Goal: Task Accomplishment & Management: Use online tool/utility

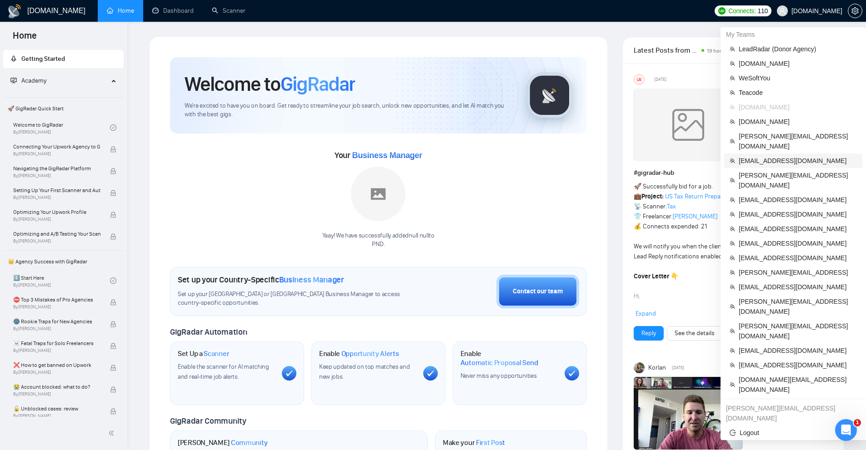
click at [768, 156] on span "[EMAIL_ADDRESS][DOMAIN_NAME]" at bounding box center [798, 161] width 118 height 10
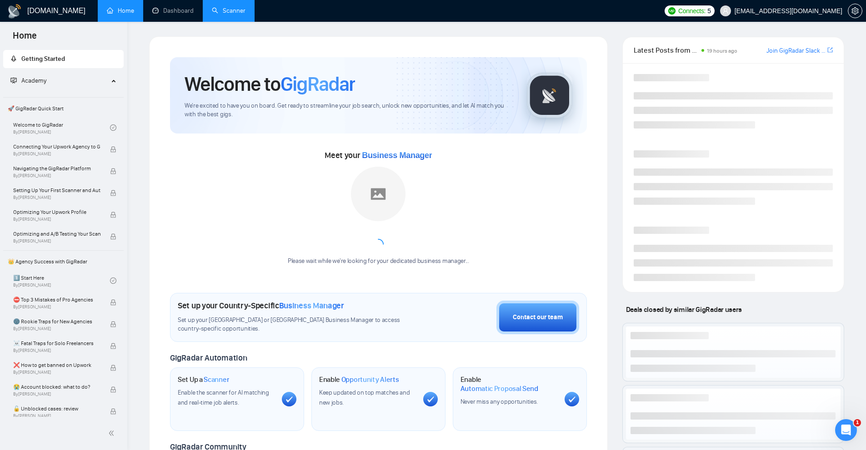
click at [233, 15] on link "Scanner" at bounding box center [229, 11] width 34 height 8
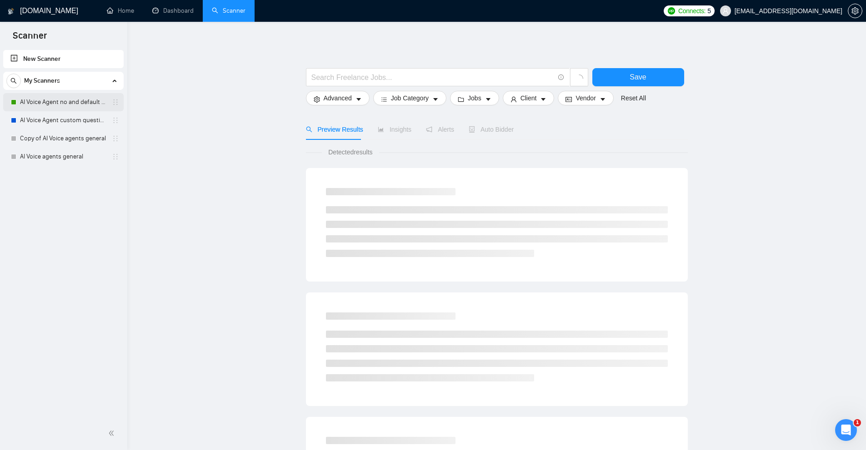
click at [85, 109] on link "AI Voice Agent no and default questions" at bounding box center [63, 102] width 86 height 18
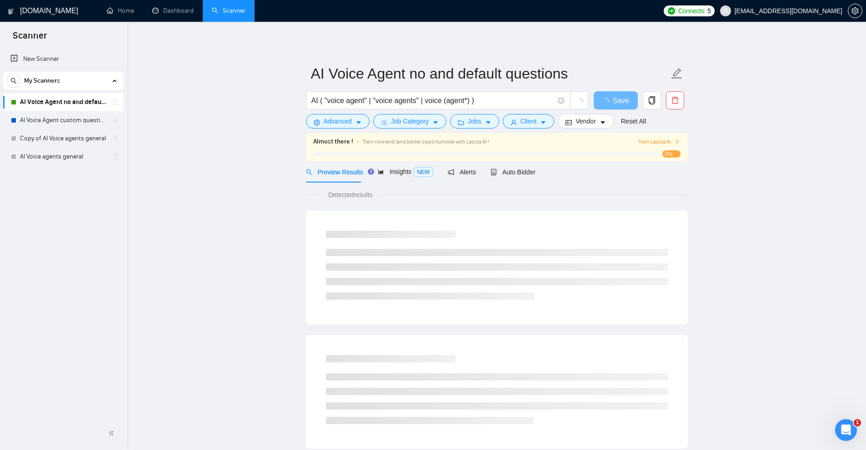
click at [523, 130] on form "AI Voice Agent no and default questions AI ( "voice agent" | "voice agents" | v…" at bounding box center [497, 96] width 382 height 74
click at [528, 121] on span "Client" at bounding box center [528, 121] width 16 height 10
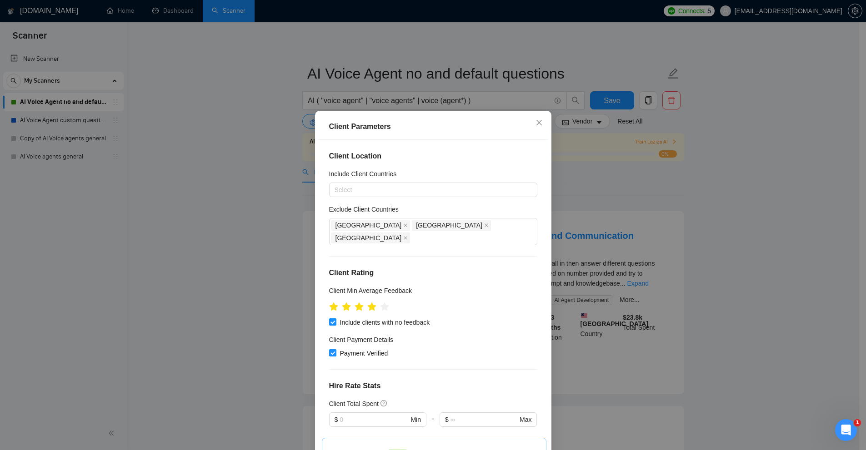
click at [560, 205] on div "Client Parameters Client Location Include Client Countries Select Exclude Clien…" at bounding box center [433, 225] width 866 height 450
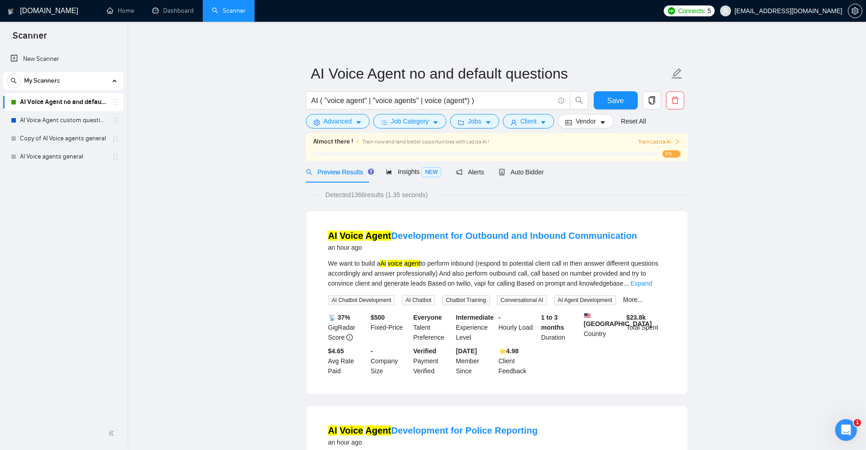
click at [53, 105] on link "AI Voice Agent no and default questions" at bounding box center [63, 102] width 86 height 18
click at [452, 123] on button "Jobs" at bounding box center [474, 121] width 49 height 15
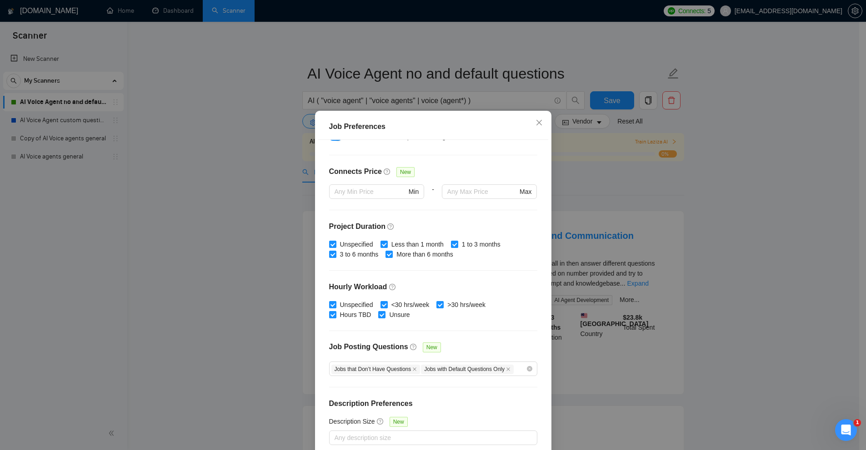
scroll to position [45, 0]
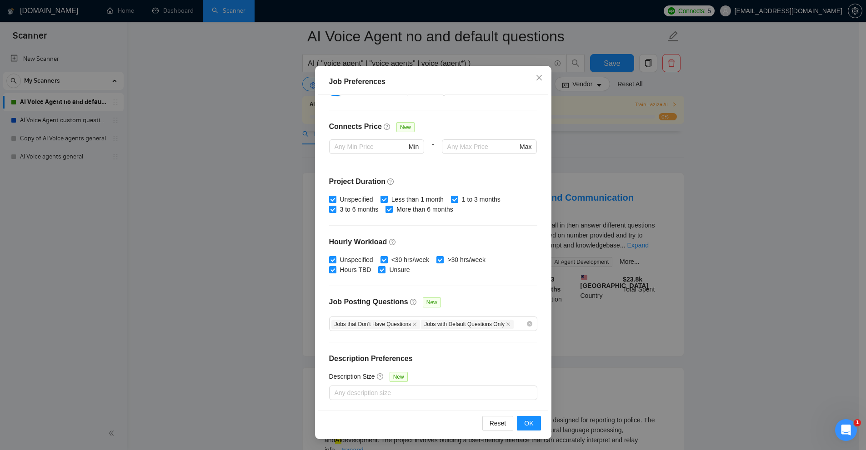
click at [689, 211] on div "Job Preferences Budget Project Type All Fixed Price Hourly Rate Fixed Price Bud…" at bounding box center [433, 225] width 866 height 450
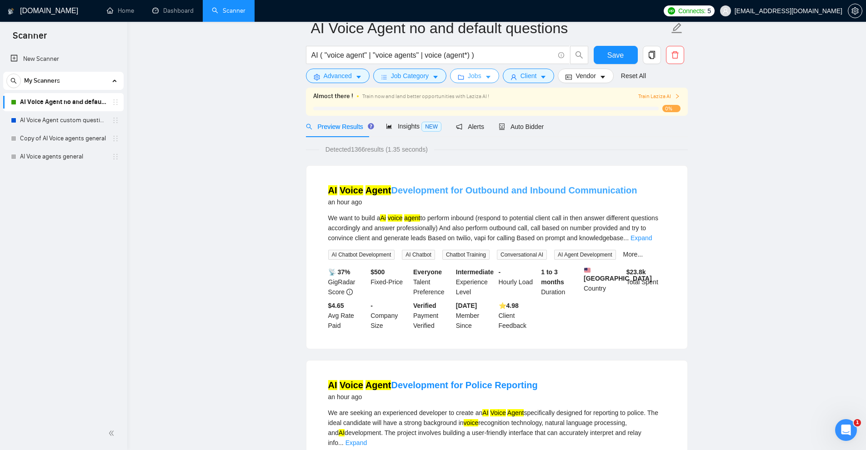
scroll to position [0, 0]
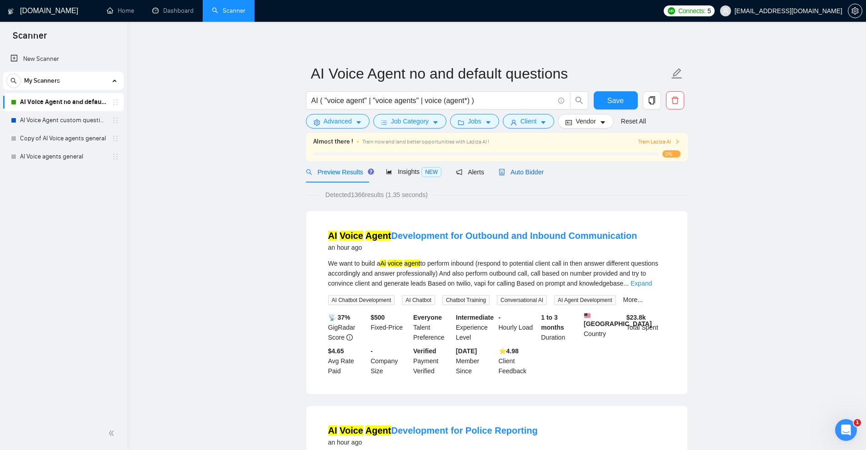
click at [525, 174] on span "Auto Bidder" at bounding box center [521, 172] width 45 height 7
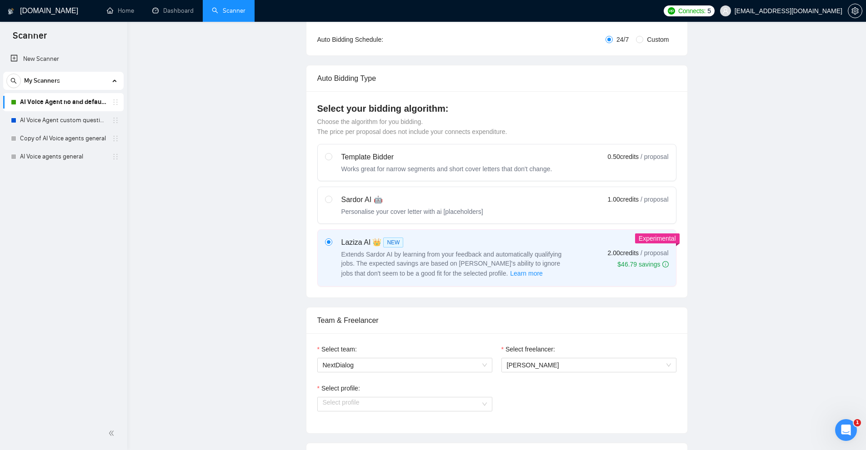
checkbox input "true"
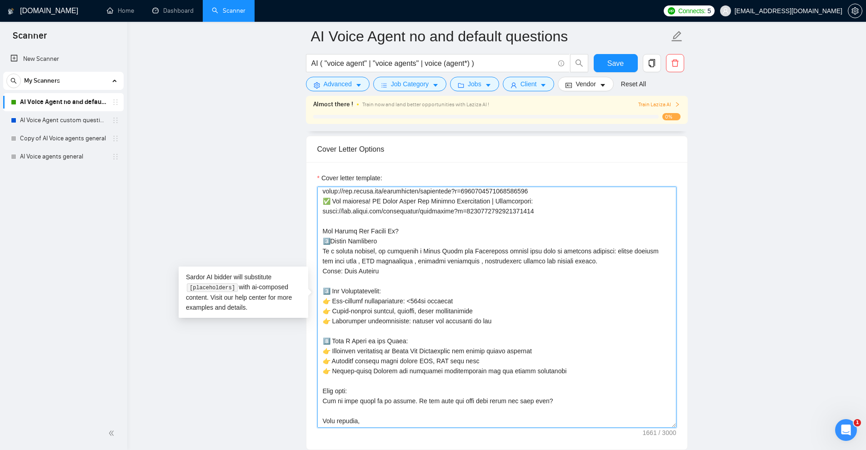
scroll to position [97, 0]
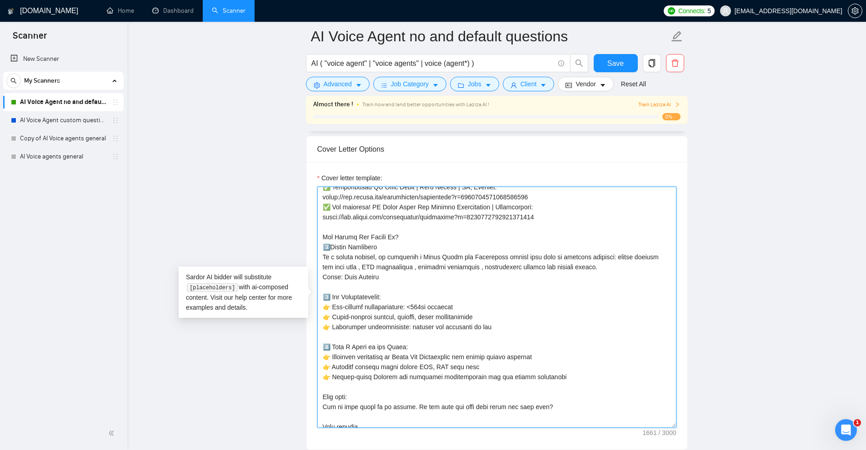
drag, startPoint x: 671, startPoint y: 392, endPoint x: 660, endPoint y: 442, distance: 51.2
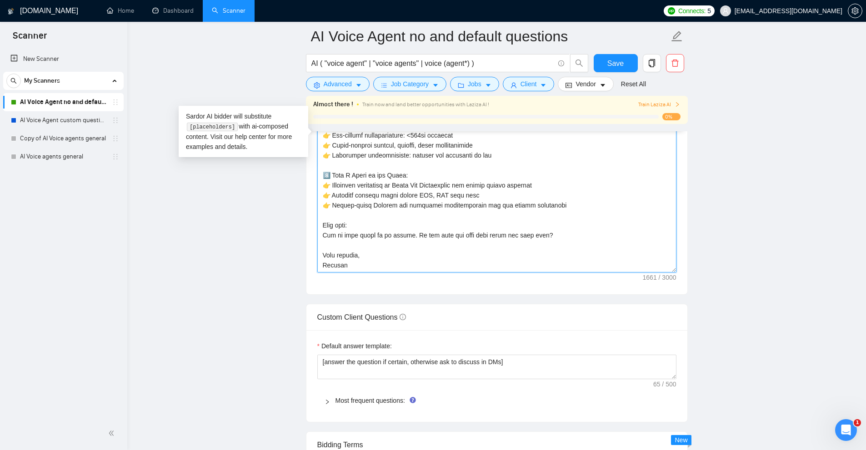
scroll to position [0, 0]
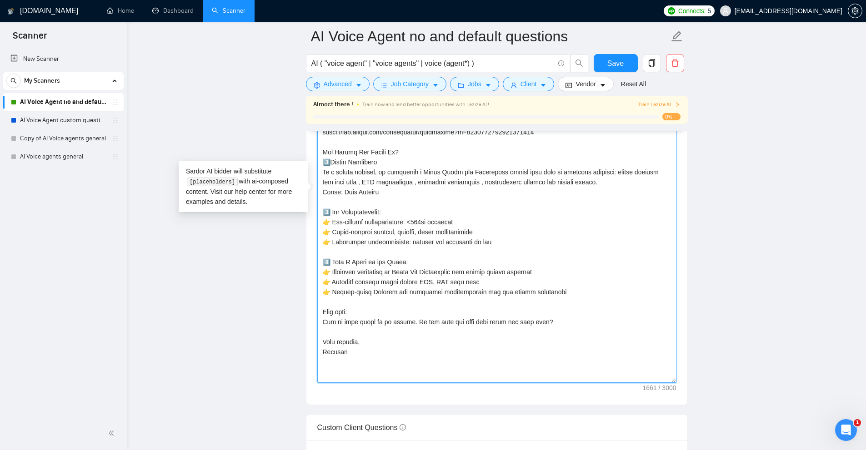
drag, startPoint x: 675, startPoint y: 268, endPoint x: 681, endPoint y: 379, distance: 110.7
click at [681, 379] on div "Cover letter template:" at bounding box center [496, 192] width 381 height 425
click at [492, 358] on textarea "Cover letter template:" at bounding box center [496, 194] width 359 height 378
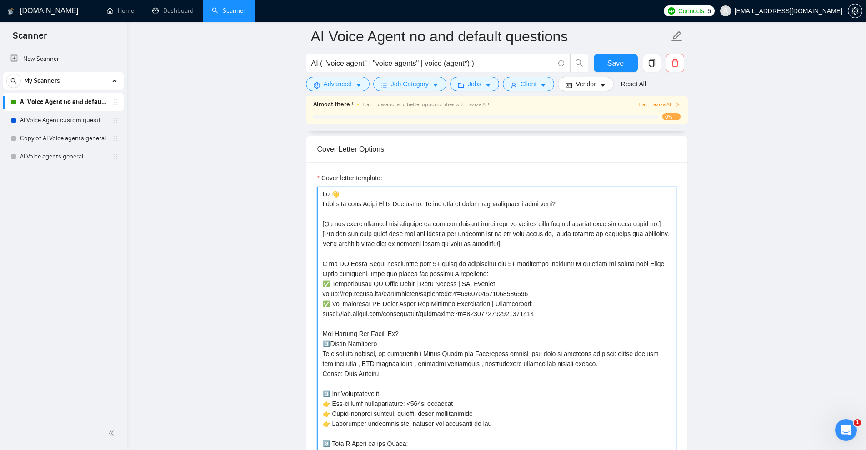
drag, startPoint x: 550, startPoint y: 325, endPoint x: 291, endPoint y: 193, distance: 290.1
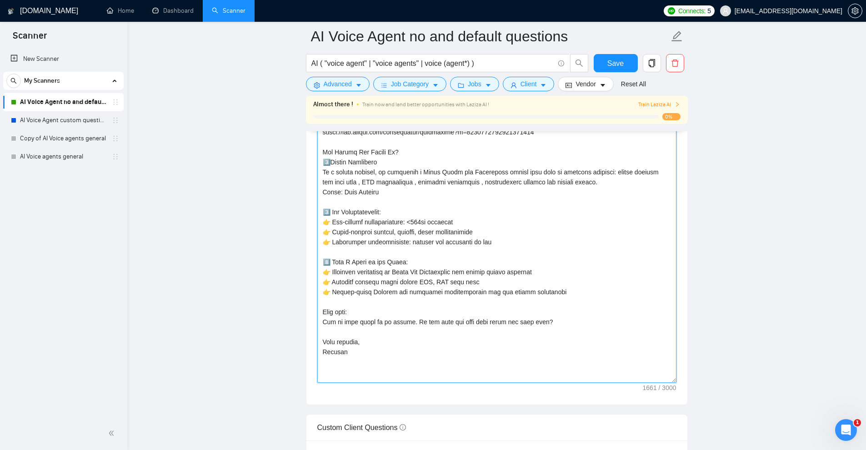
click at [586, 221] on textarea "Cover letter template:" at bounding box center [496, 194] width 359 height 378
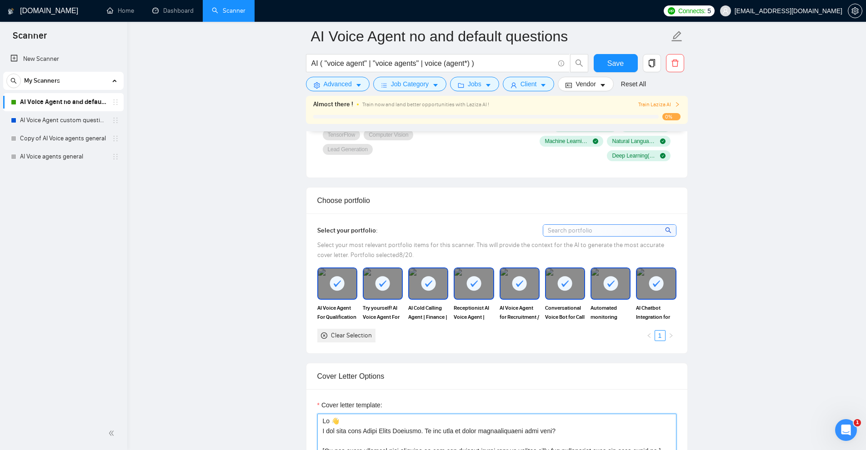
scroll to position [1000, 0]
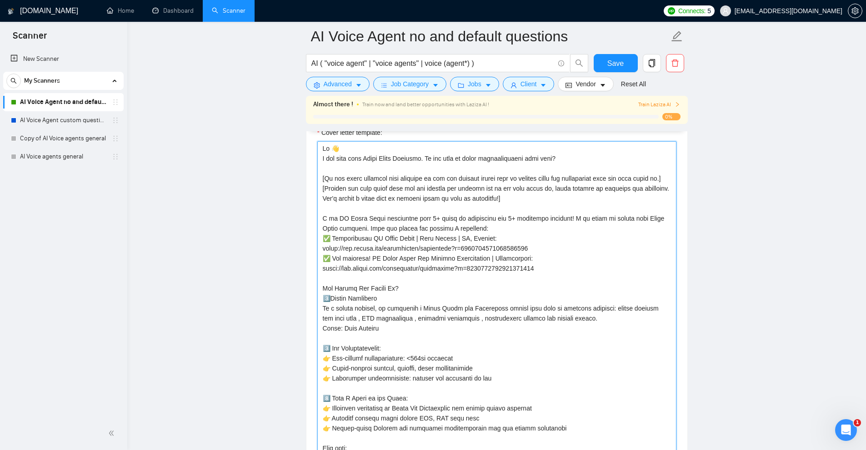
drag, startPoint x: 580, startPoint y: 274, endPoint x: 377, endPoint y: 258, distance: 203.8
click at [377, 258] on textarea "Cover letter template:" at bounding box center [496, 330] width 359 height 378
click at [415, 262] on textarea "Cover letter template:" at bounding box center [496, 330] width 359 height 378
click at [364, 201] on textarea "Cover letter template:" at bounding box center [496, 330] width 359 height 378
drag, startPoint x: 412, startPoint y: 202, endPoint x: 623, endPoint y: 205, distance: 211.4
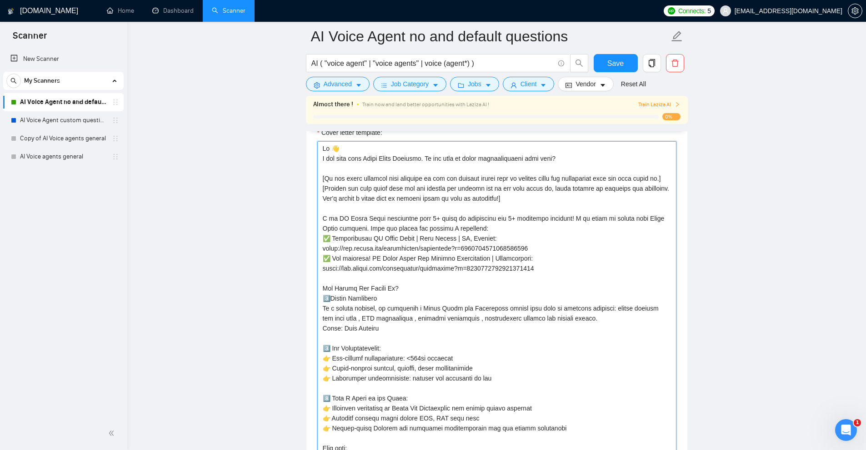
click at [620, 205] on textarea "Cover letter template:" at bounding box center [496, 330] width 359 height 378
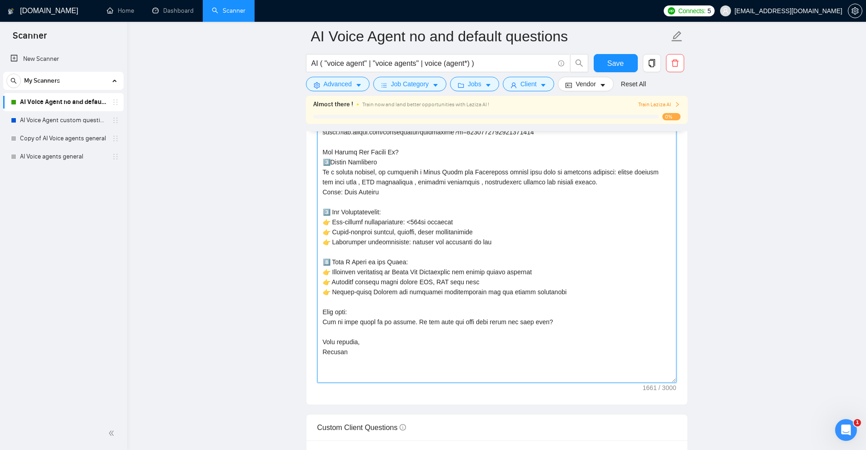
click at [509, 280] on textarea "Cover letter template:" at bounding box center [496, 194] width 359 height 378
drag, startPoint x: 576, startPoint y: 357, endPoint x: 425, endPoint y: 169, distance: 240.9
click at [410, 150] on textarea "Cover letter template:" at bounding box center [496, 194] width 359 height 378
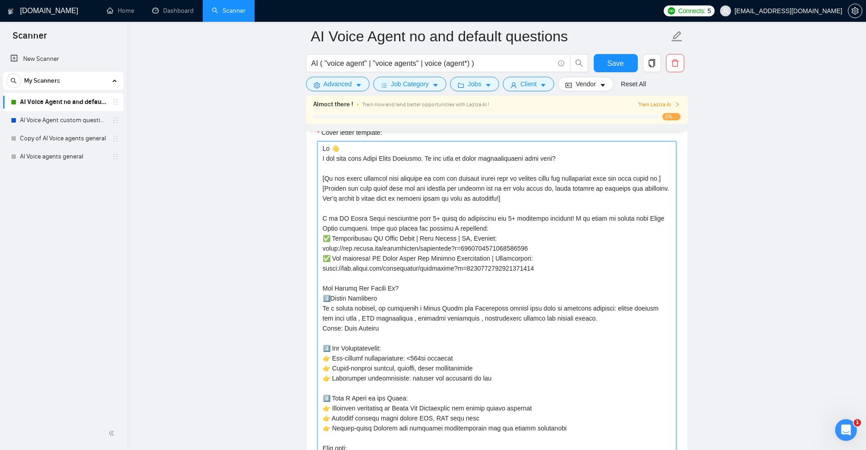
scroll to position [954, 0]
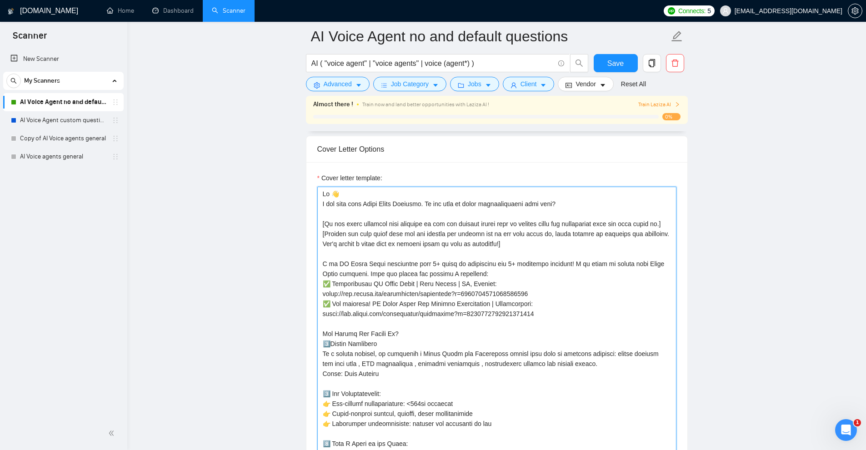
click at [445, 269] on textarea "Cover letter template:" at bounding box center [496, 376] width 359 height 378
drag, startPoint x: 333, startPoint y: 280, endPoint x: 454, endPoint y: 278, distance: 120.9
click at [454, 278] on div "Cover letter template:" at bounding box center [496, 374] width 381 height 425
drag, startPoint x: 502, startPoint y: 303, endPoint x: 583, endPoint y: 438, distance: 156.8
click at [583, 438] on textarea "Cover letter template:" at bounding box center [496, 376] width 359 height 378
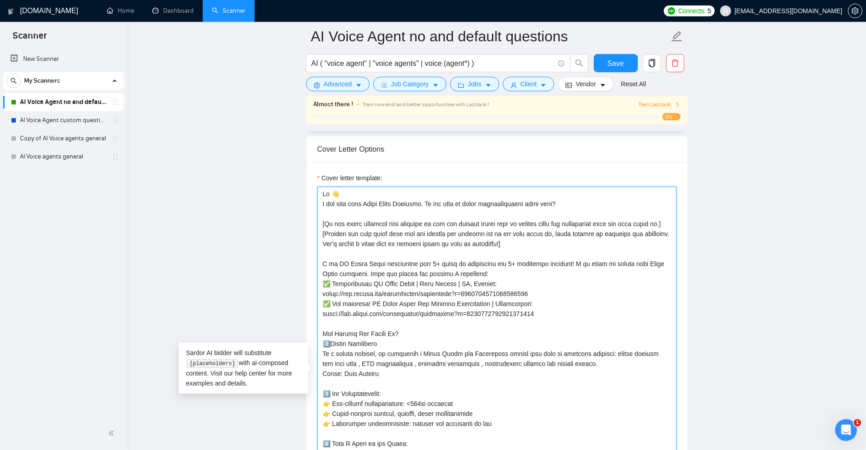
click at [575, 350] on textarea "Cover letter template:" at bounding box center [496, 376] width 359 height 378
drag, startPoint x: 537, startPoint y: 360, endPoint x: 472, endPoint y: 272, distance: 109.9
click at [472, 272] on textarea "Cover letter template:" at bounding box center [496, 376] width 359 height 378
click at [514, 241] on textarea "Cover letter template:" at bounding box center [496, 376] width 359 height 378
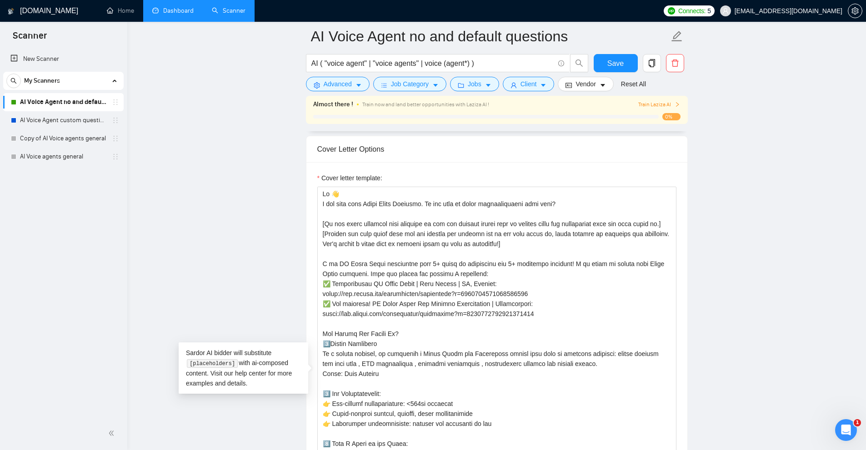
click at [170, 8] on link "Dashboard" at bounding box center [172, 11] width 41 height 8
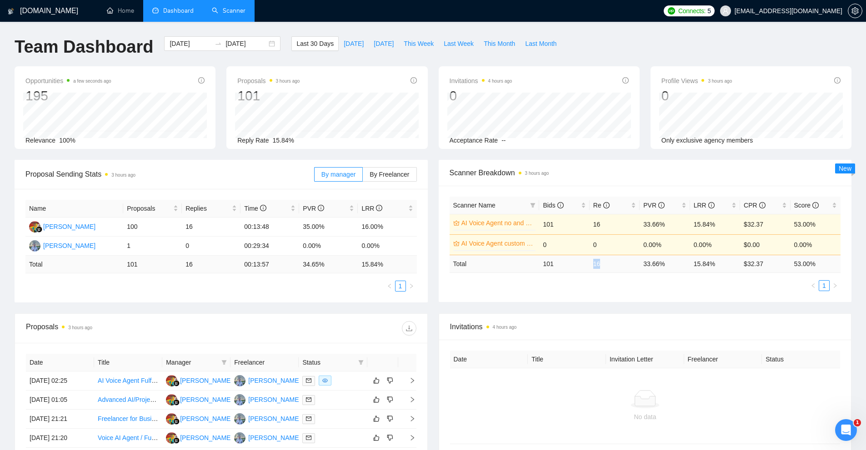
click at [586, 260] on tr "Total 101 16 33.66 % 15.84 % $ 32.37 53.00 %" at bounding box center [645, 264] width 391 height 18
click at [606, 270] on td "16" at bounding box center [615, 264] width 50 height 18
drag, startPoint x: 606, startPoint y: 270, endPoint x: 622, endPoint y: 268, distance: 16.0
click at [622, 268] on td "16" at bounding box center [615, 264] width 50 height 18
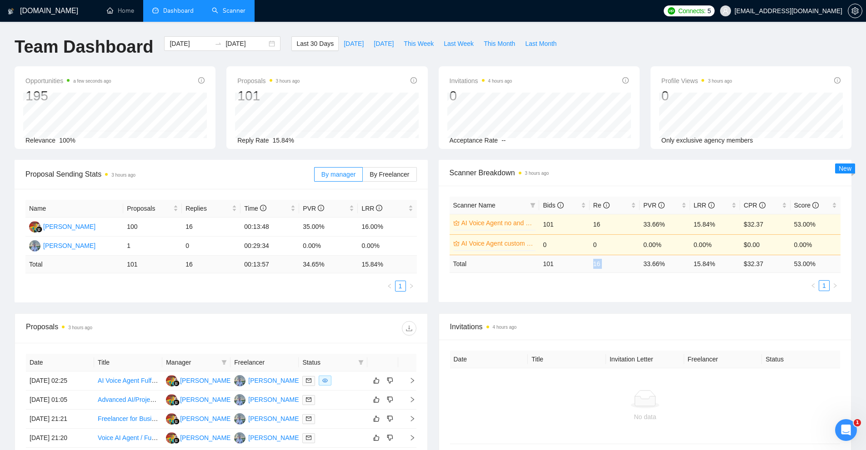
click at [621, 269] on td "16" at bounding box center [615, 264] width 50 height 18
drag, startPoint x: 605, startPoint y: 264, endPoint x: 589, endPoint y: 265, distance: 16.8
click at [589, 265] on tr "Total 101 16 33.66 % 15.84 % $ 32.37 53.00 %" at bounding box center [645, 264] width 391 height 18
click at [598, 279] on div "Scanner Name Bids Re PVR LRR CPR Score AI Voice Agent no and default questions …" at bounding box center [645, 244] width 391 height 95
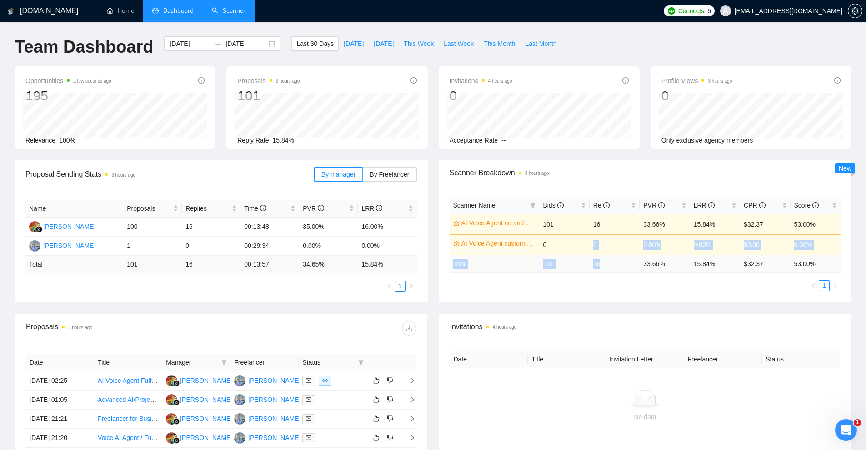
drag, startPoint x: 590, startPoint y: 254, endPoint x: 612, endPoint y: 258, distance: 22.1
click at [612, 258] on table "Scanner Name Bids Re PVR LRR CPR Score AI Voice Agent no and default questions …" at bounding box center [645, 235] width 391 height 76
click at [609, 259] on td "16" at bounding box center [615, 264] width 50 height 18
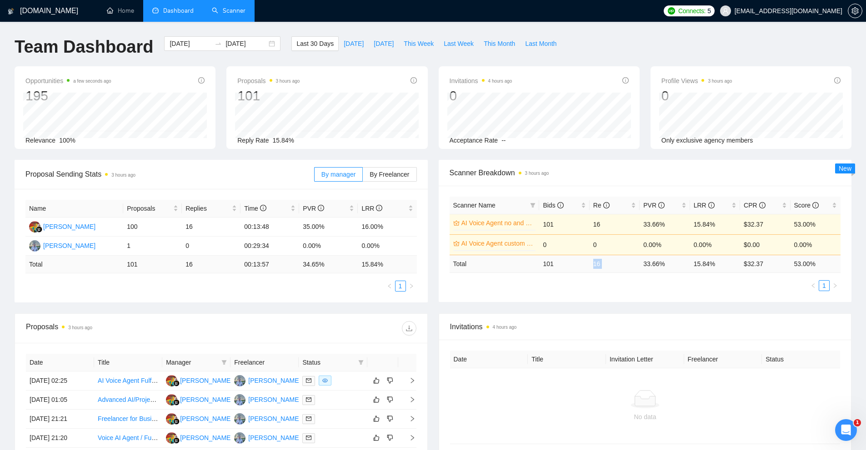
click at [608, 267] on td "16" at bounding box center [615, 264] width 50 height 18
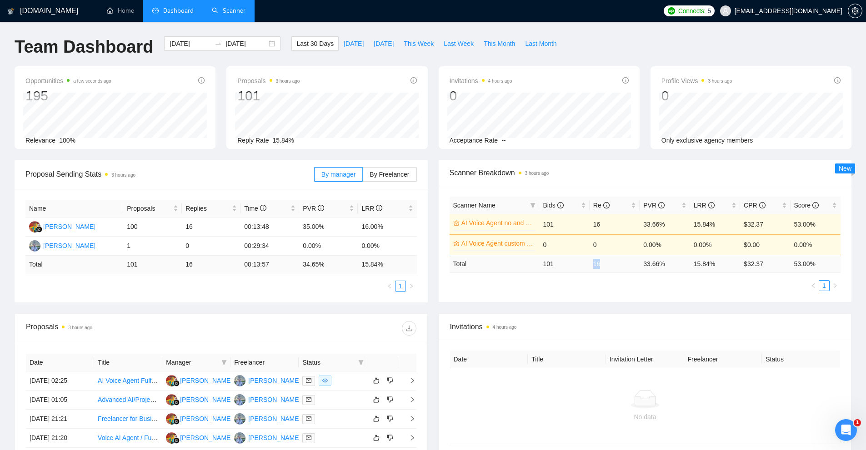
drag, startPoint x: 608, startPoint y: 267, endPoint x: 585, endPoint y: 270, distance: 23.4
click at [585, 270] on tr "Total 101 16 33.66 % 15.84 % $ 32.37 53.00 %" at bounding box center [645, 264] width 391 height 18
click at [585, 270] on td "101" at bounding box center [564, 264] width 50 height 18
click at [797, 277] on div "Scanner Name Bids Re PVR LRR CPR Score AI Voice Agent no and default questions …" at bounding box center [645, 244] width 391 height 95
click at [768, 279] on div "Scanner Name Bids Re PVR LRR CPR Score AI Voice Agent no and default questions …" at bounding box center [645, 244] width 391 height 95
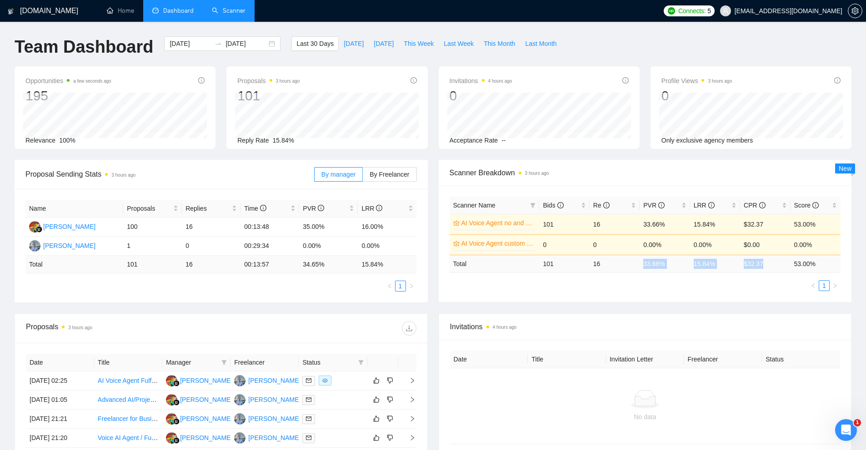
drag, startPoint x: 723, startPoint y: 265, endPoint x: 634, endPoint y: 273, distance: 89.8
click at [634, 273] on tr "Total 101 16 33.66 % 15.84 % $ 32.37 53.00 %" at bounding box center [645, 264] width 391 height 18
click at [634, 273] on td "16" at bounding box center [615, 264] width 50 height 18
click at [186, 44] on input "[DATE]" at bounding box center [190, 44] width 41 height 10
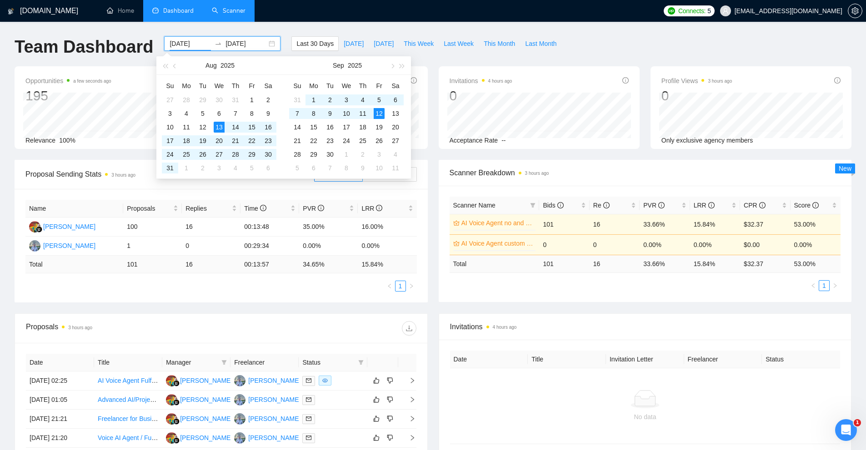
click at [160, 65] on div "[DATE]" at bounding box center [219, 65] width 127 height 19
click at [163, 65] on button "button" at bounding box center [165, 65] width 10 height 18
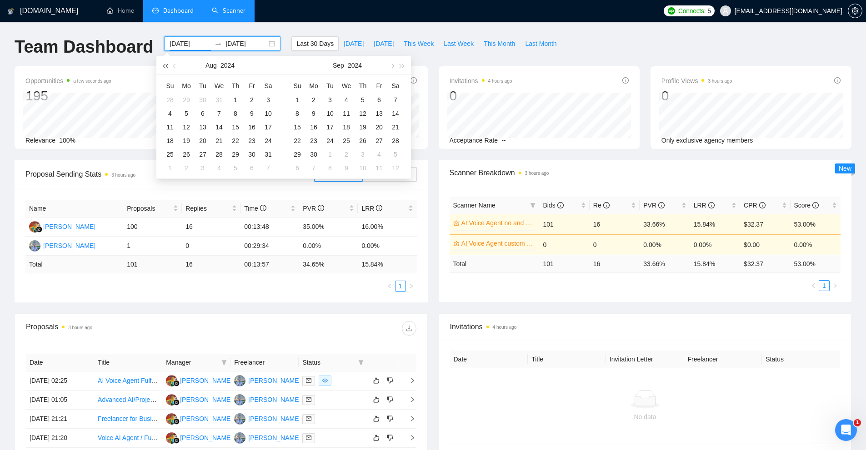
click at [164, 65] on button "button" at bounding box center [165, 65] width 10 height 18
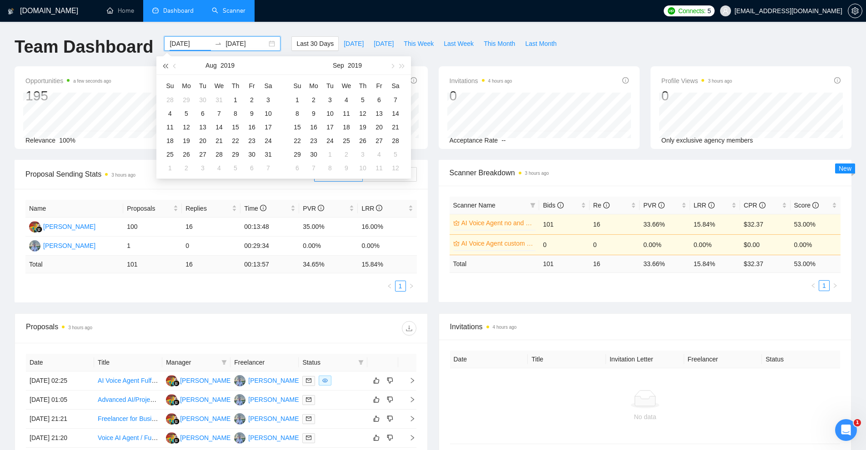
click at [164, 65] on button "button" at bounding box center [165, 65] width 10 height 18
drag, startPoint x: 164, startPoint y: 65, endPoint x: 182, endPoint y: 112, distance: 51.2
click at [164, 67] on button "button" at bounding box center [165, 65] width 10 height 18
type input "[DATE]"
click at [187, 122] on div "14" at bounding box center [186, 127] width 11 height 11
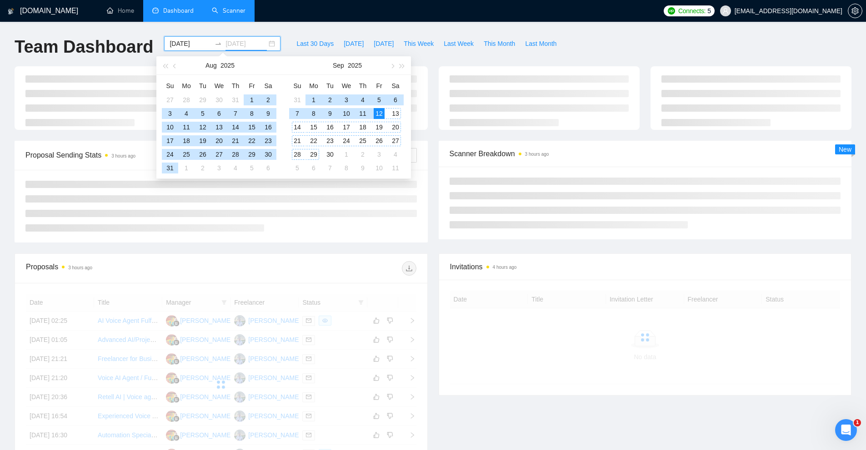
type input "[DATE]"
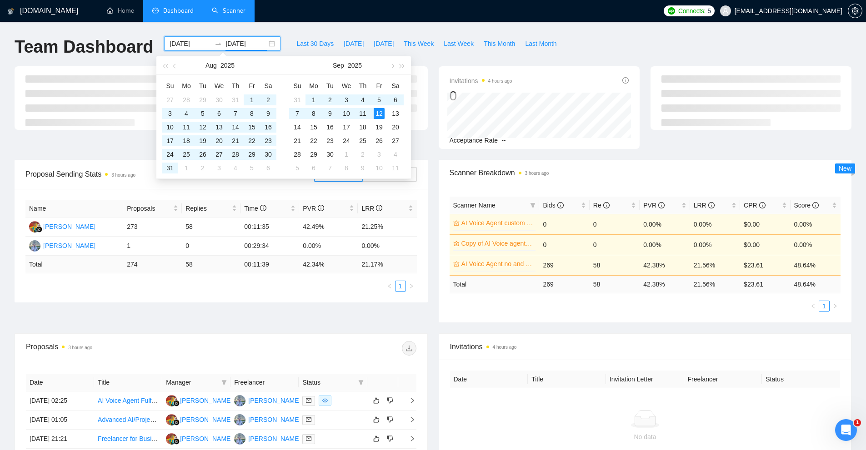
click at [609, 285] on table "Scanner Name Bids Re PVR LRR CPR Score AI Voice Agent custom questions 0% 0 0 0…" at bounding box center [645, 245] width 391 height 97
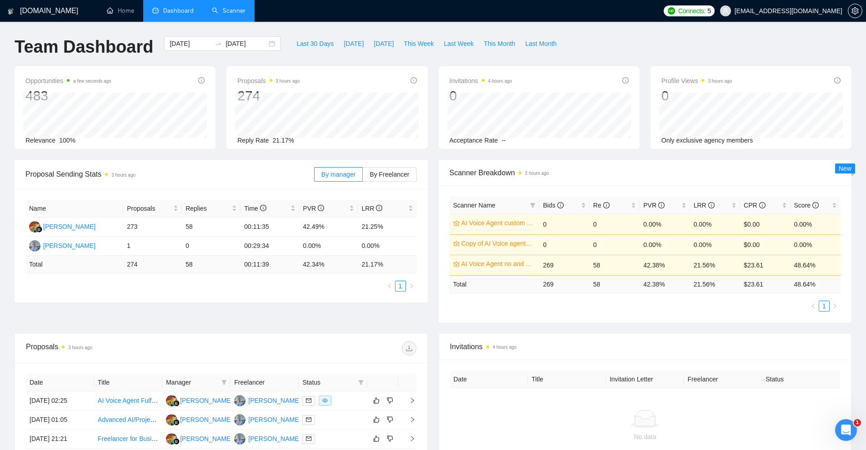
drag, startPoint x: 593, startPoint y: 286, endPoint x: 552, endPoint y: 295, distance: 41.7
click at [552, 295] on div "Scanner Name Bids Re PVR LRR CPR Score AI Voice Agent custom questions 0% 0 0 0…" at bounding box center [645, 254] width 391 height 115
drag, startPoint x: 555, startPoint y: 286, endPoint x: 615, endPoint y: 285, distance: 60.0
click at [615, 285] on tr "Total 269 58 42.38 % 21.56 % $ 23.61 48.64 %" at bounding box center [645, 284] width 391 height 18
click at [614, 285] on td "58" at bounding box center [615, 284] width 50 height 18
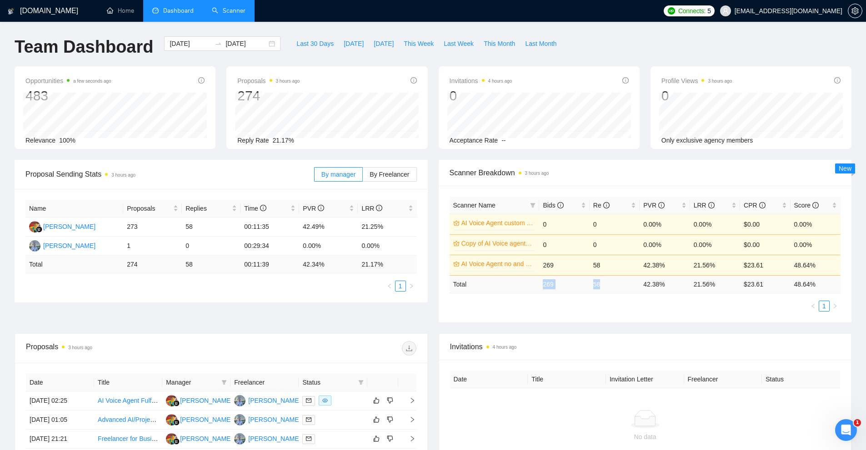
click at [595, 286] on td "58" at bounding box center [615, 284] width 50 height 18
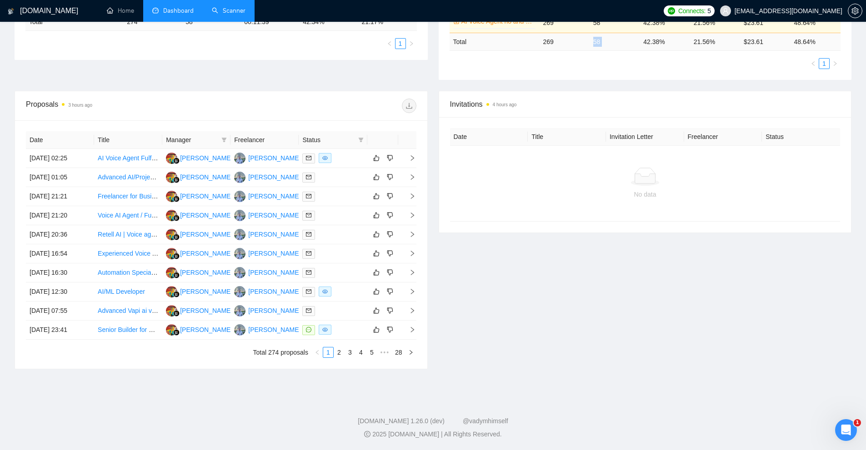
scroll to position [61, 0]
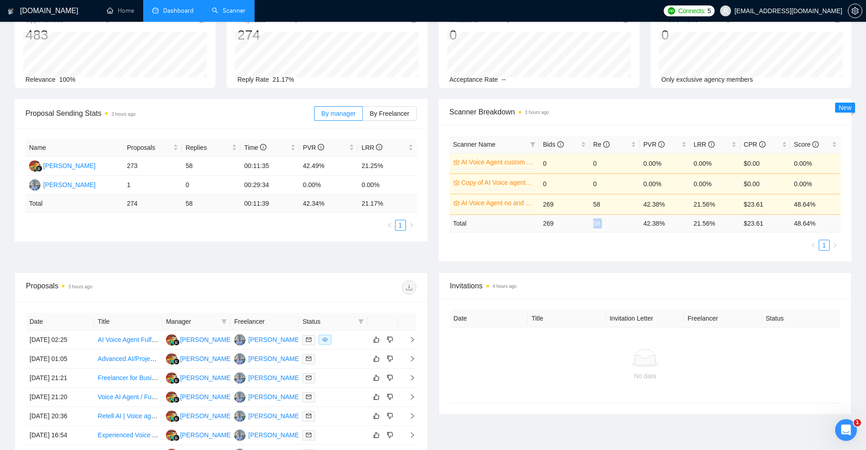
click at [606, 232] on td "58" at bounding box center [615, 224] width 50 height 18
drag, startPoint x: 591, startPoint y: 221, endPoint x: 615, endPoint y: 221, distance: 23.2
click at [615, 221] on td "58" at bounding box center [615, 224] width 50 height 18
click at [361, 322] on icon "filter" at bounding box center [360, 321] width 5 height 5
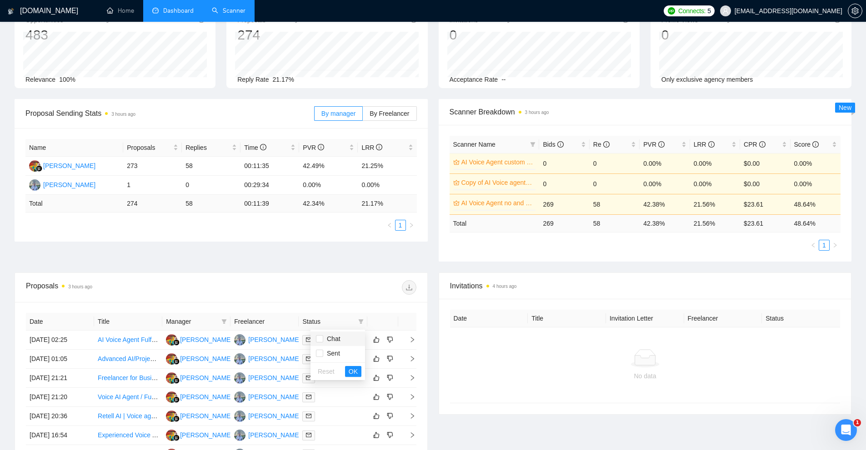
click at [336, 338] on span "Chat" at bounding box center [331, 338] width 17 height 7
checkbox input "true"
click at [355, 373] on span "OK" at bounding box center [353, 372] width 9 height 10
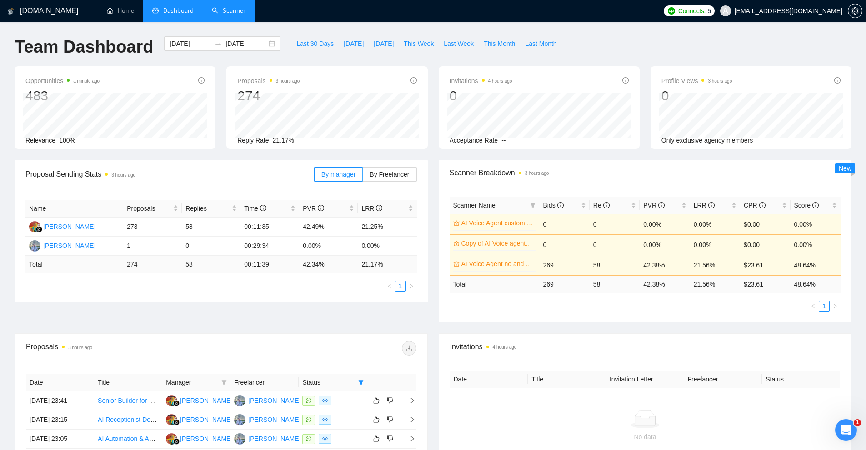
scroll to position [243, 0]
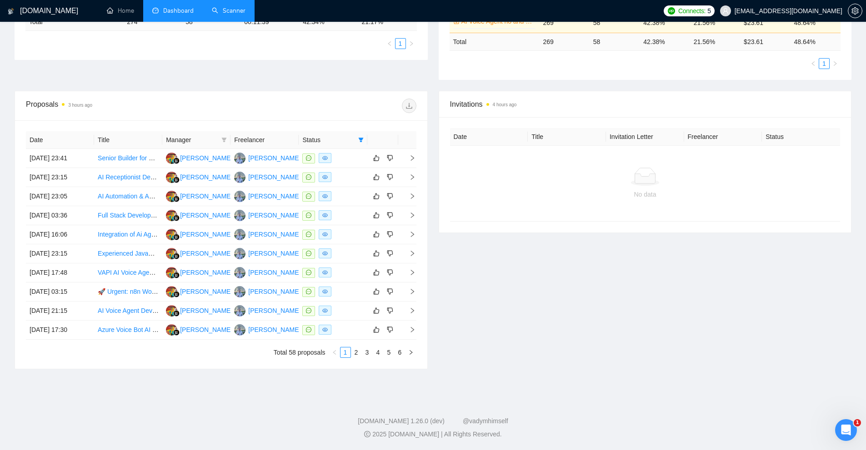
click at [529, 188] on div "No data" at bounding box center [645, 184] width 376 height 32
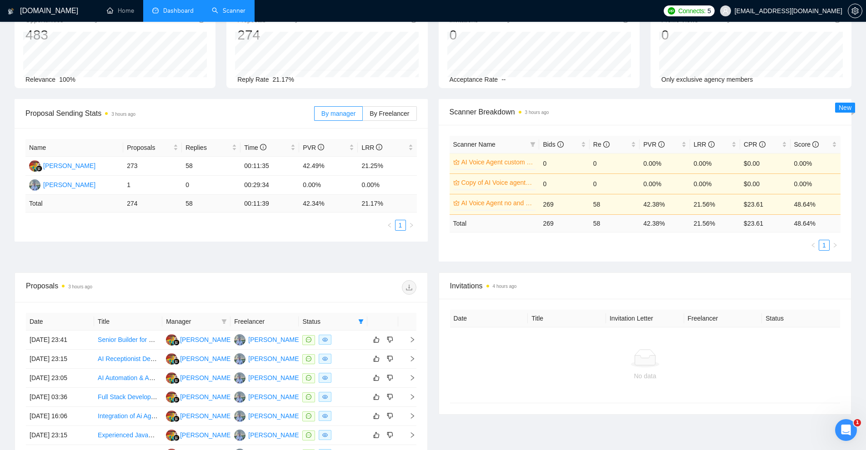
scroll to position [15, 0]
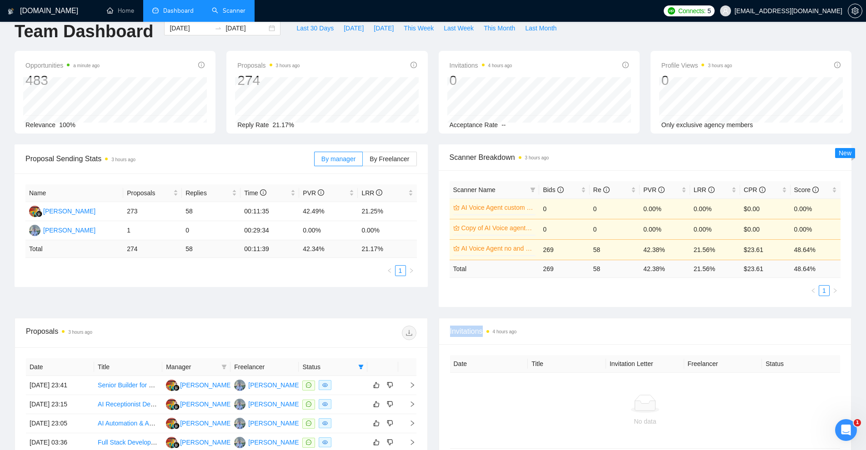
drag, startPoint x: 474, startPoint y: 333, endPoint x: 533, endPoint y: 332, distance: 59.1
click at [533, 332] on div "Invitations 4 hours ago" at bounding box center [645, 332] width 412 height 26
click at [533, 332] on span "Invitations 4 hours ago" at bounding box center [645, 331] width 390 height 11
drag, startPoint x: 526, startPoint y: 332, endPoint x: 520, endPoint y: 335, distance: 6.3
click at [520, 335] on span "Invitations 4 hours ago" at bounding box center [645, 331] width 390 height 11
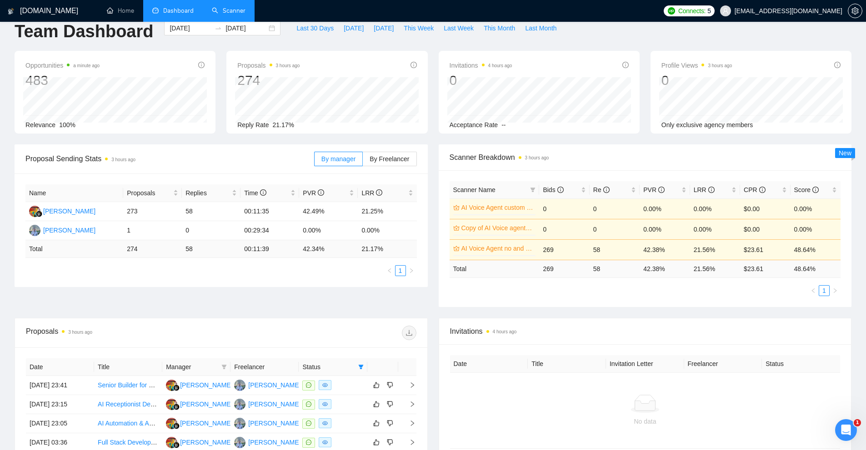
click at [517, 334] on time "4 hours ago" at bounding box center [505, 332] width 24 height 5
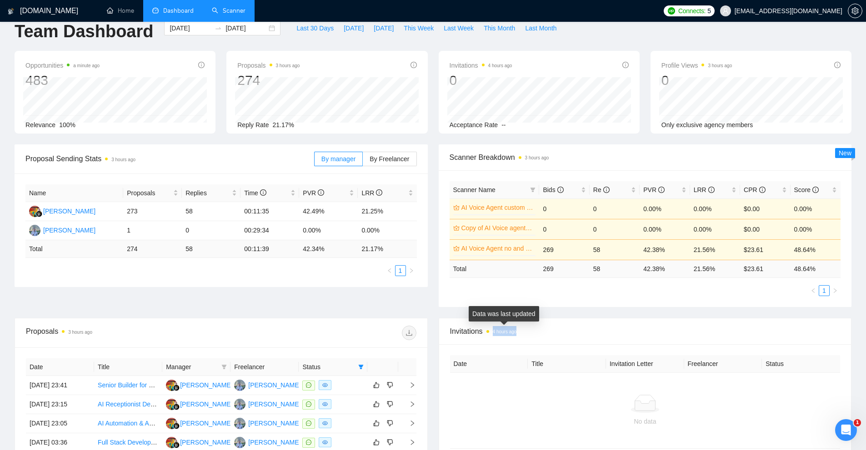
click at [517, 334] on time "4 hours ago" at bounding box center [505, 332] width 24 height 5
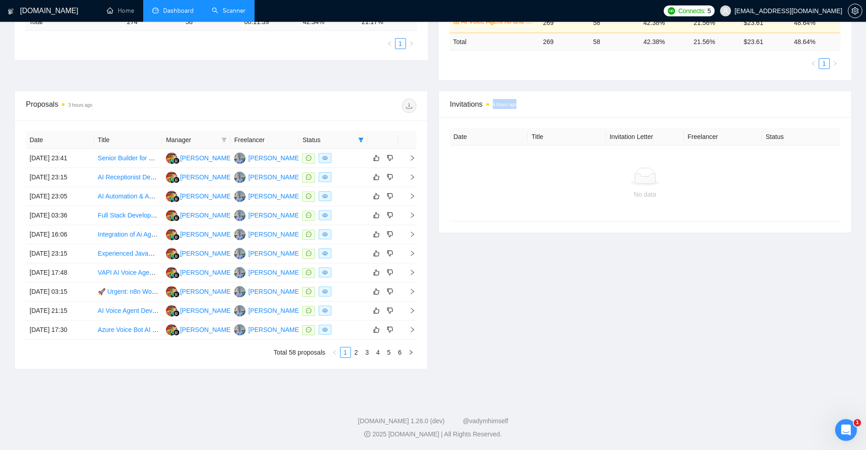
click at [518, 325] on div "Invitations 4 hours ago Date Title Invitation Letter Freelancer Status No data" at bounding box center [645, 230] width 424 height 279
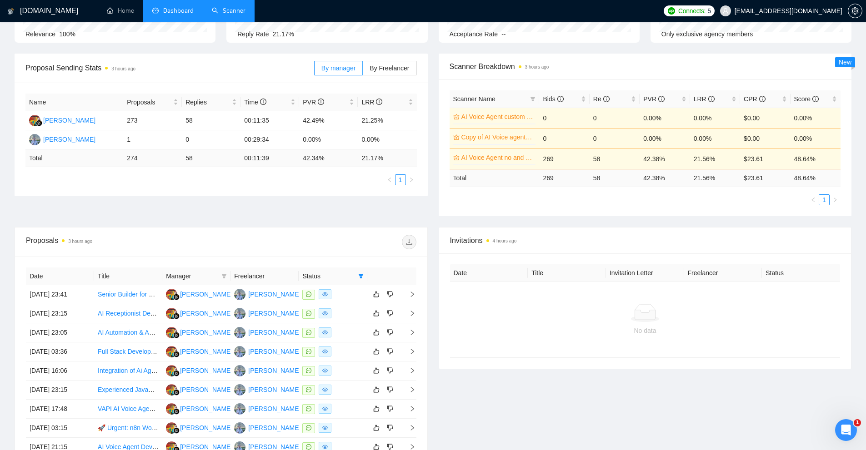
click at [506, 242] on time "4 hours ago" at bounding box center [505, 241] width 24 height 5
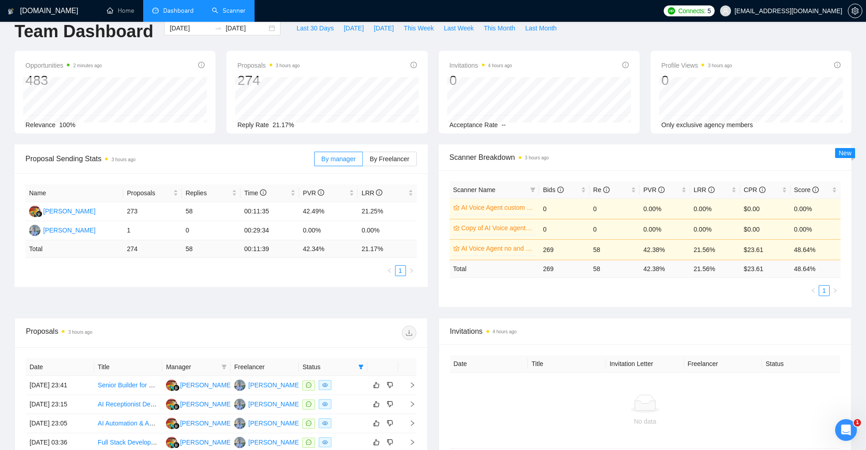
scroll to position [243, 0]
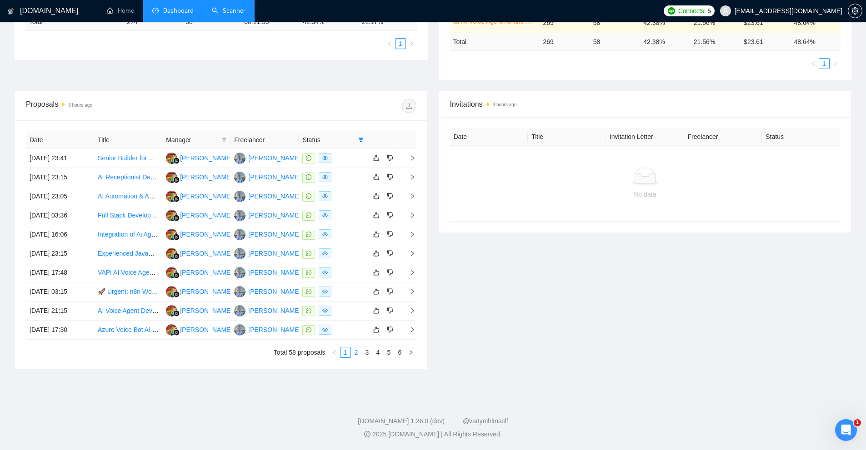
click at [358, 357] on link "2" at bounding box center [356, 353] width 10 height 10
click at [531, 313] on div "Invitations 4 hours ago Date Title Invitation Letter Freelancer Status No data" at bounding box center [645, 230] width 424 height 279
click at [351, 355] on link "2" at bounding box center [356, 353] width 10 height 10
click at [356, 354] on link "2" at bounding box center [356, 353] width 10 height 10
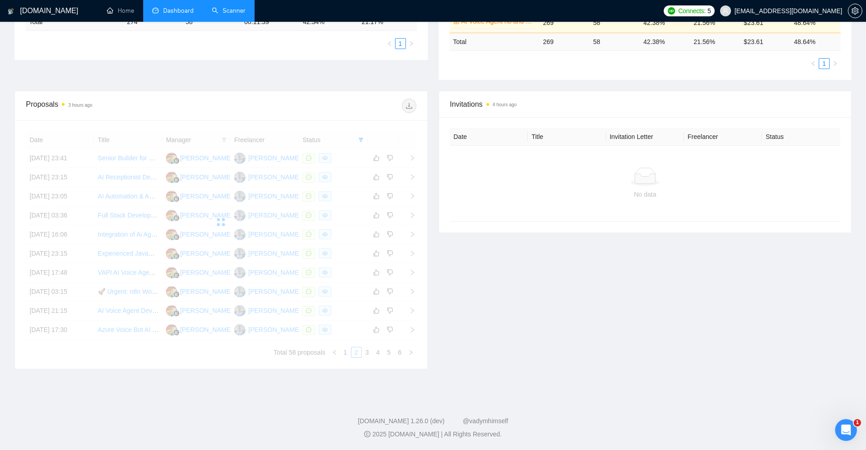
click at [572, 312] on div "Invitations 4 hours ago Date Title Invitation Letter Freelancer Status No data" at bounding box center [645, 230] width 424 height 279
click at [588, 312] on div "Invitations 4 hours ago Date Title Invitation Letter Freelancer Status No data" at bounding box center [645, 230] width 424 height 279
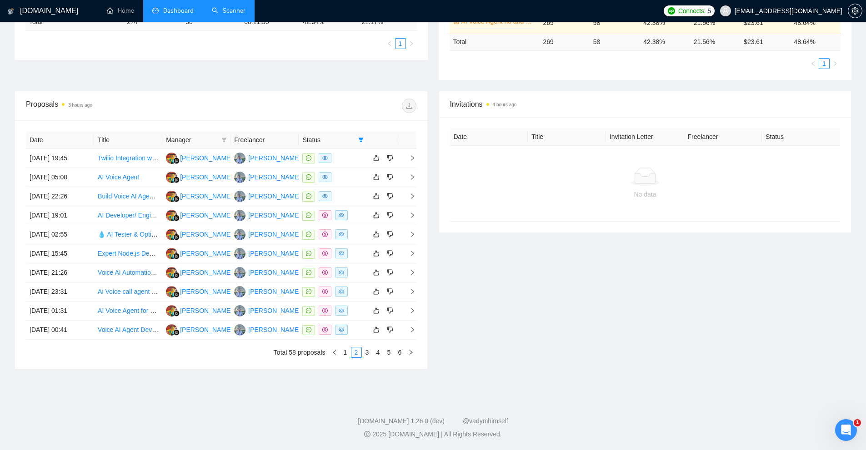
click at [625, 321] on div "Invitations 4 hours ago Date Title Invitation Letter Freelancer Status No data" at bounding box center [645, 230] width 424 height 279
click at [366, 354] on link "3" at bounding box center [367, 353] width 10 height 10
click at [600, 256] on div "Invitations 4 hours ago Date Title Invitation Letter Freelancer Status No data" at bounding box center [645, 230] width 424 height 279
click at [377, 355] on link "4" at bounding box center [378, 353] width 10 height 10
click at [518, 336] on div "Invitations 4 hours ago Date Title Invitation Letter Freelancer Status No data" at bounding box center [645, 230] width 424 height 279
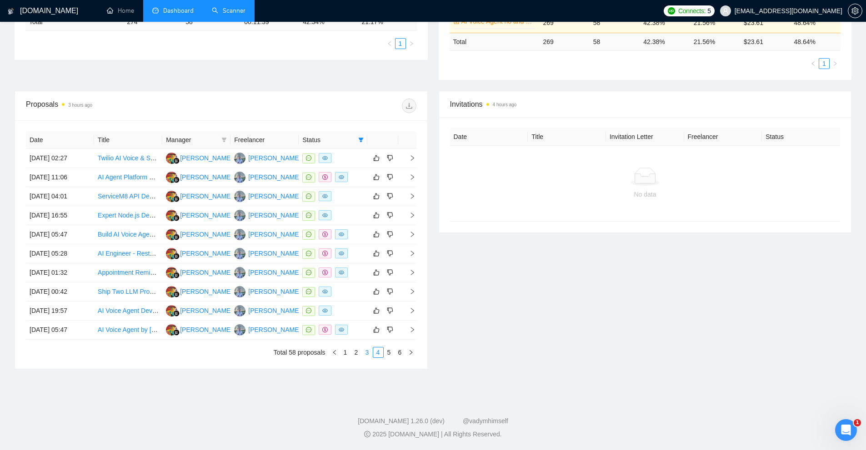
click at [370, 357] on link "3" at bounding box center [367, 353] width 10 height 10
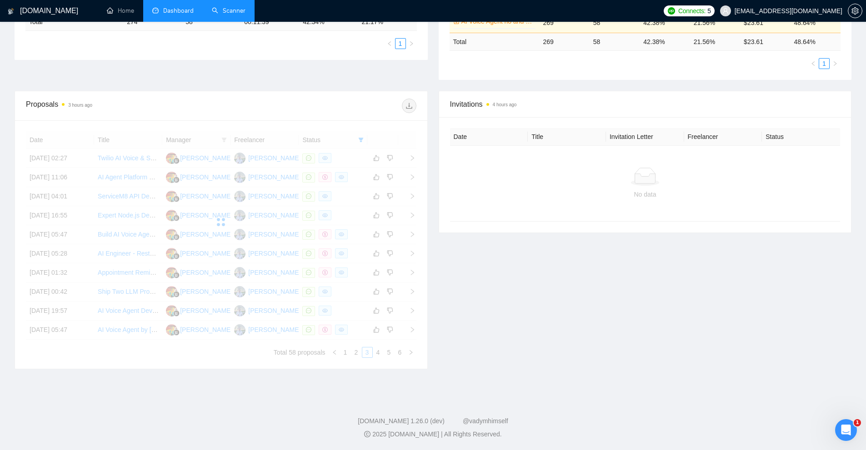
click at [555, 295] on div "Invitations 4 hours ago Date Title Invitation Letter Freelancer Status No data" at bounding box center [645, 230] width 424 height 279
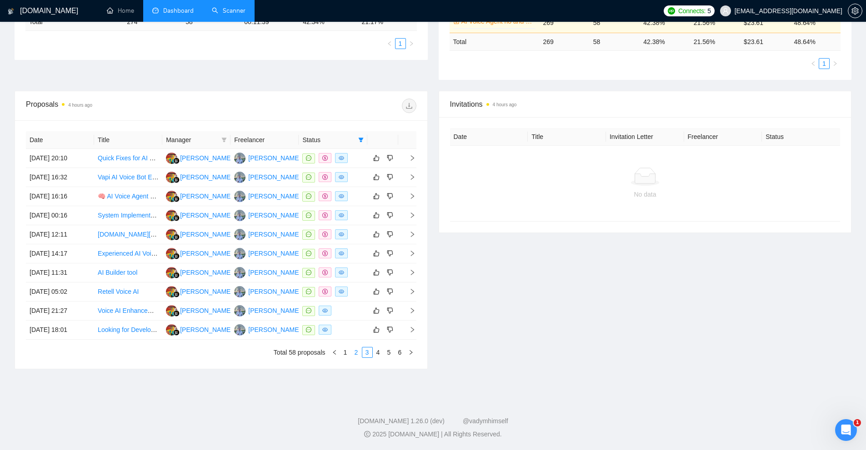
click at [355, 355] on link "2" at bounding box center [356, 353] width 10 height 10
click at [514, 338] on div "Invitations 4 hours ago Date Title Invitation Letter Freelancer Status No data" at bounding box center [645, 230] width 424 height 279
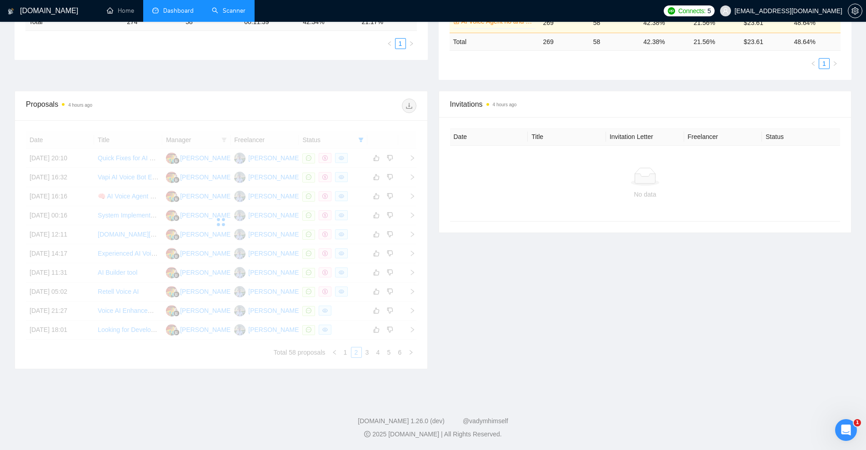
click at [502, 332] on div "Invitations 4 hours ago Date Title Invitation Letter Freelancer Status No data" at bounding box center [645, 230] width 424 height 279
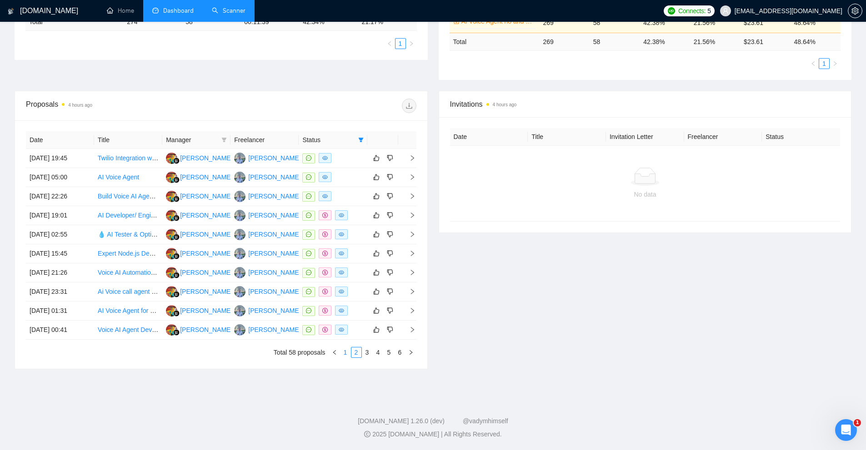
click at [344, 353] on link "1" at bounding box center [345, 353] width 10 height 10
click at [653, 210] on div "Invitations 4 hours ago Date Title Invitation Letter Freelancer Status No data" at bounding box center [645, 230] width 424 height 279
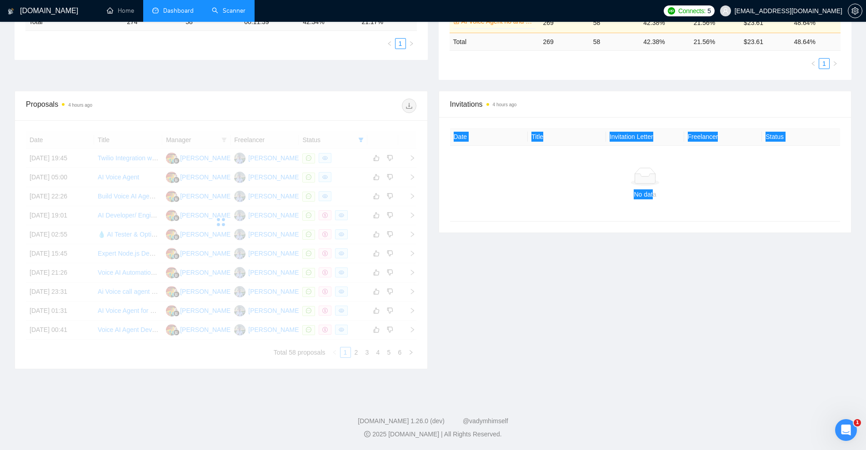
click at [616, 344] on div "Invitations 4 hours ago Date Title Invitation Letter Freelancer Status No data" at bounding box center [645, 230] width 424 height 279
click at [617, 331] on div "Invitations 4 hours ago Date Title Invitation Letter Freelancer Status No data" at bounding box center [645, 230] width 424 height 279
click at [680, 173] on div at bounding box center [645, 177] width 376 height 18
click at [664, 185] on div at bounding box center [645, 177] width 376 height 18
click at [655, 195] on div "No data" at bounding box center [645, 195] width 376 height 10
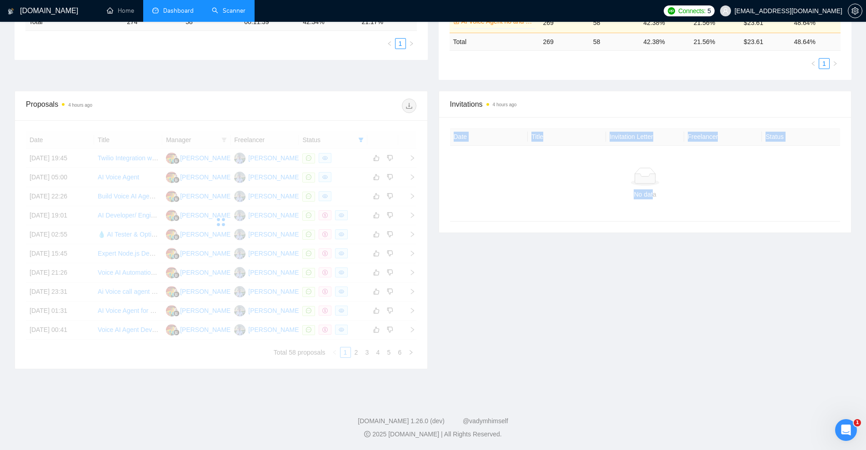
click at [642, 194] on div "No data" at bounding box center [645, 195] width 376 height 10
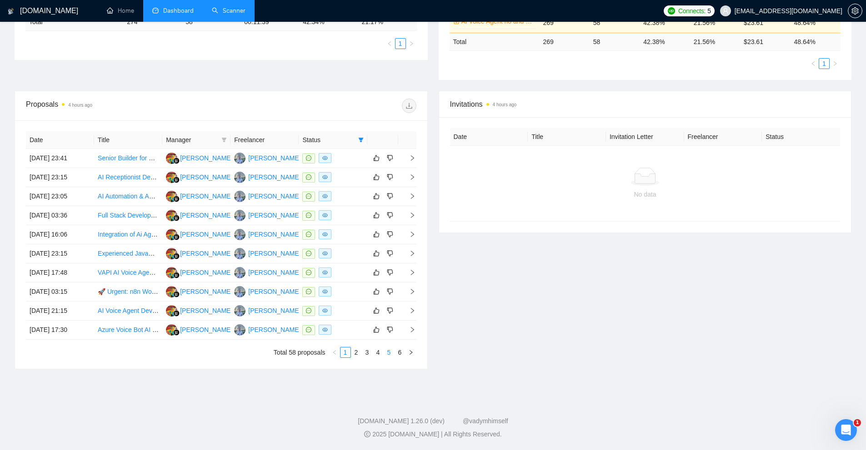
click at [389, 352] on link "5" at bounding box center [389, 353] width 10 height 10
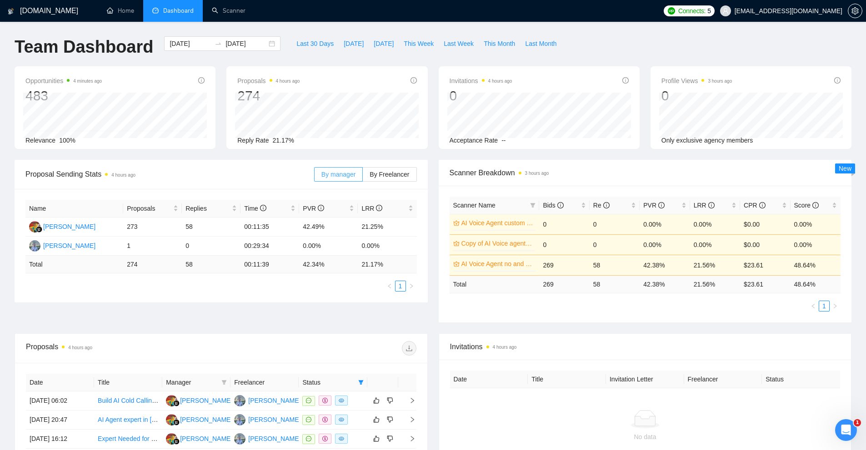
scroll to position [91, 0]
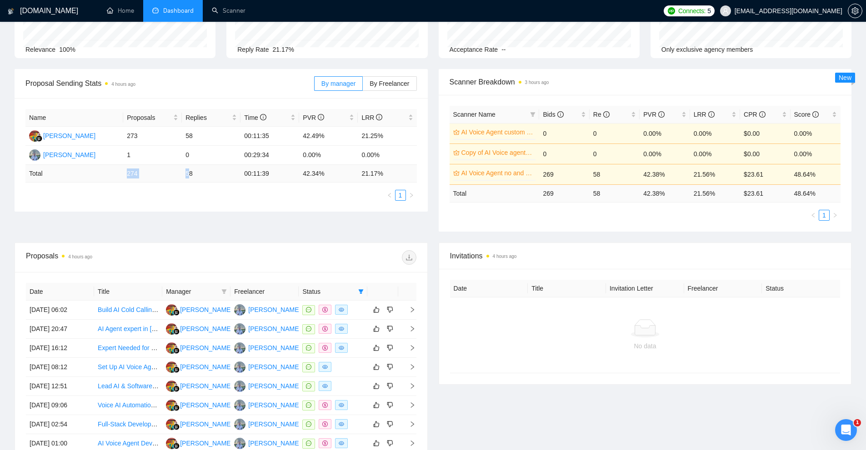
drag, startPoint x: 121, startPoint y: 177, endPoint x: 215, endPoint y: 180, distance: 93.7
click at [215, 180] on tr "Total 274 58 00:11:39 42.34 % 21.17 %" at bounding box center [220, 174] width 391 height 18
click at [240, 194] on ul "1" at bounding box center [220, 195] width 391 height 11
drag, startPoint x: 389, startPoint y: 178, endPoint x: 297, endPoint y: 177, distance: 92.3
click at [297, 177] on tr "Total 274 58 00:11:39 42.34 % 21.17 %" at bounding box center [220, 174] width 391 height 18
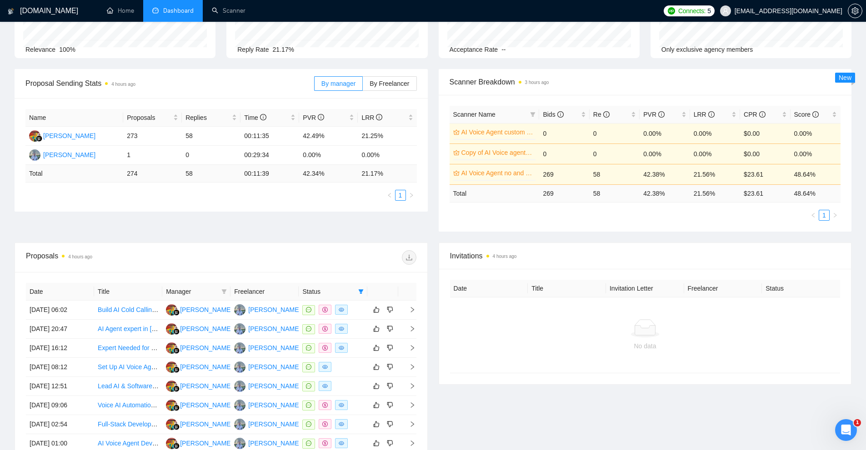
click at [711, 246] on div "Invitations 4 hours ago" at bounding box center [645, 256] width 390 height 26
drag, startPoint x: 829, startPoint y: 195, endPoint x: 506, endPoint y: 198, distance: 323.2
click at [505, 198] on tr "Total 269 58 42.38 % 21.56 % $ 23.61 48.64 %" at bounding box center [645, 194] width 391 height 18
click at [540, 214] on ul "1" at bounding box center [645, 215] width 391 height 11
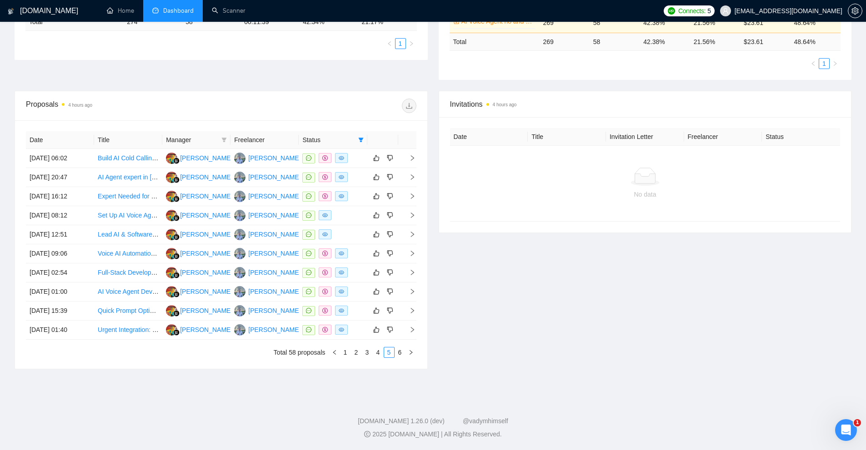
scroll to position [0, 0]
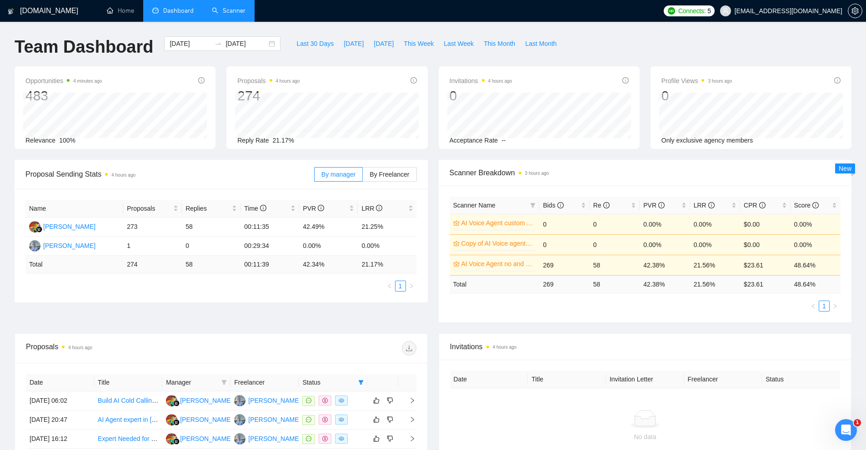
click at [239, 8] on link "Scanner" at bounding box center [229, 11] width 34 height 8
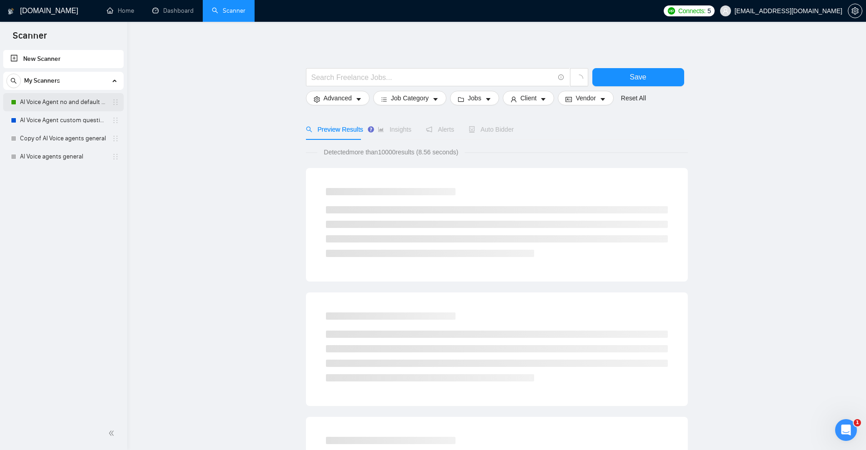
click at [53, 100] on link "AI Voice Agent no and default questions" at bounding box center [63, 102] width 86 height 18
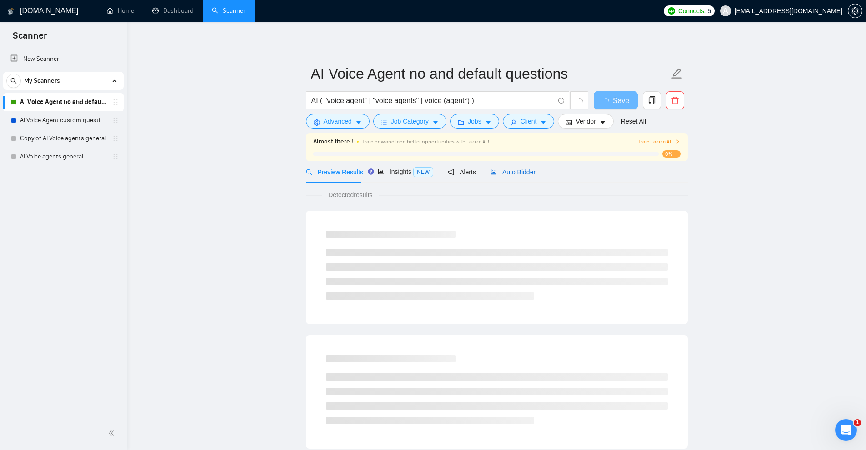
click at [521, 169] on span "Auto Bidder" at bounding box center [512, 172] width 45 height 7
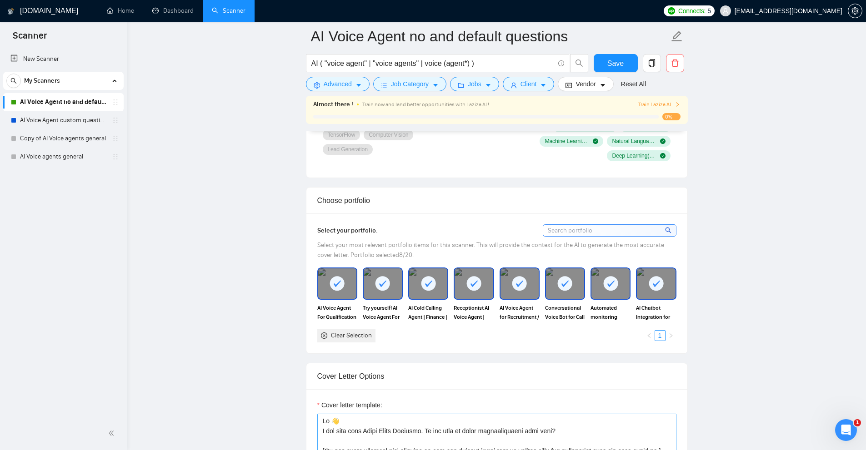
scroll to position [909, 0]
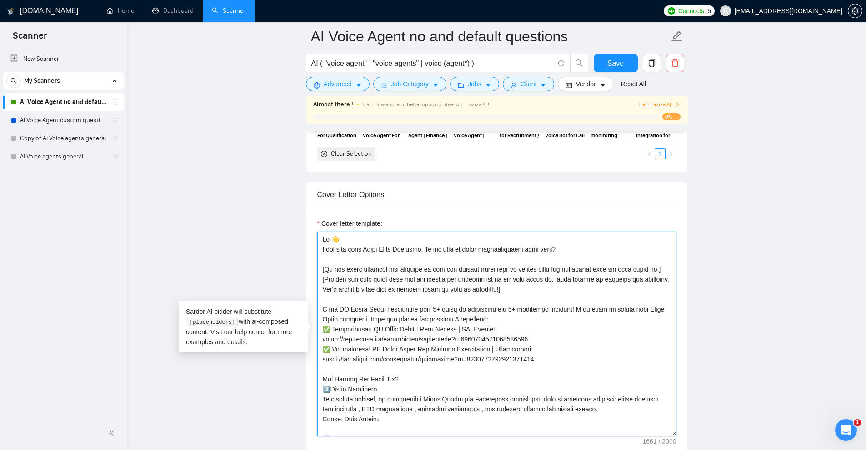
drag, startPoint x: 320, startPoint y: 238, endPoint x: 538, endPoint y: 313, distance: 230.0
click at [538, 313] on textarea "Cover letter template:" at bounding box center [496, 334] width 359 height 205
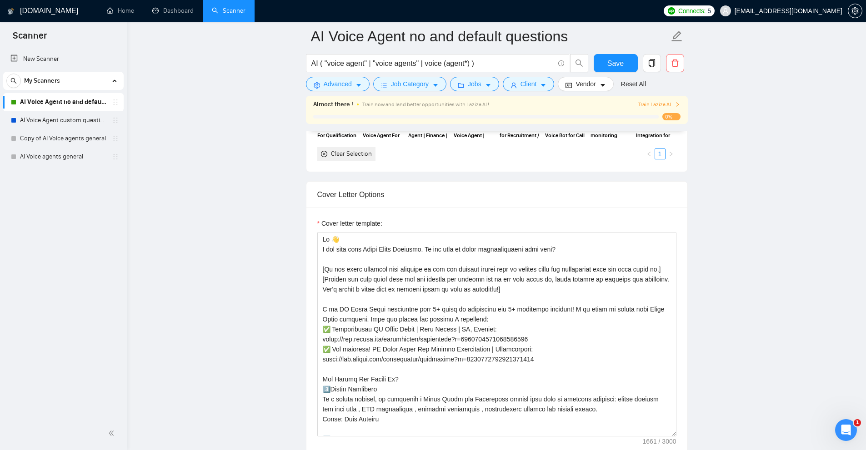
click at [194, 12] on link "Dashboard" at bounding box center [172, 11] width 41 height 8
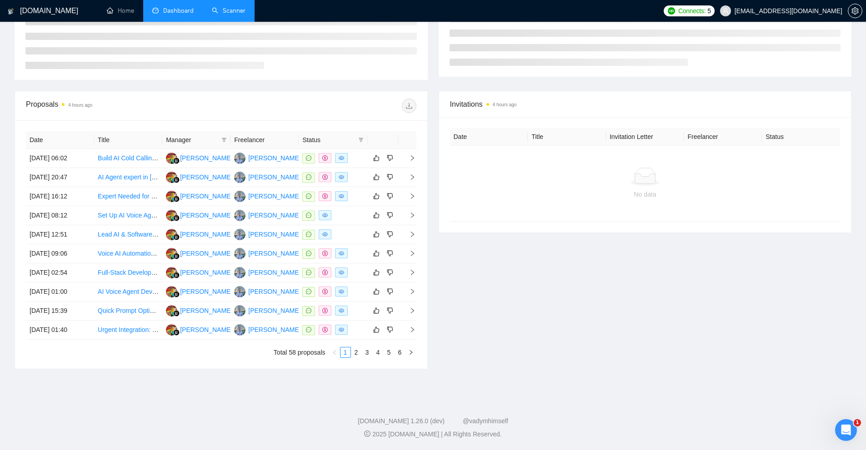
type input "[DATE]"
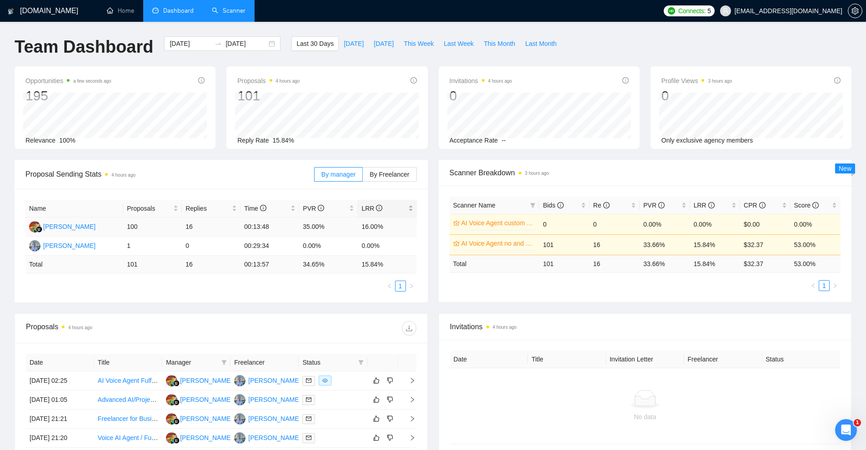
scroll to position [91, 0]
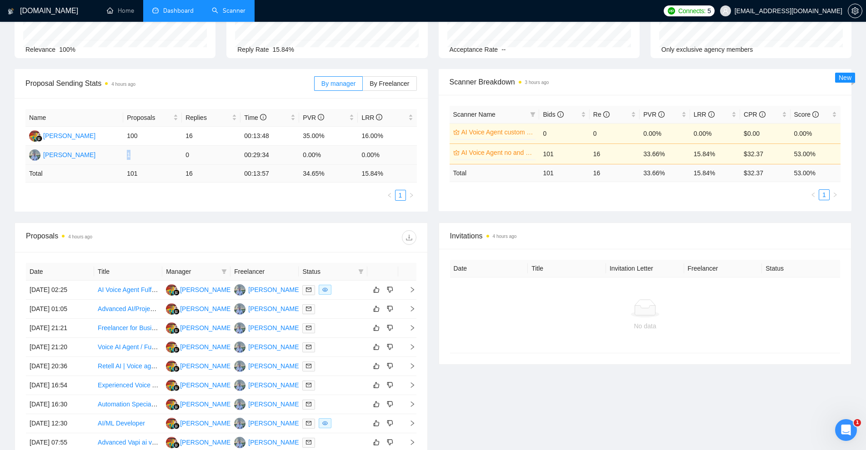
click at [126, 155] on td "1" at bounding box center [152, 155] width 59 height 19
click at [122, 156] on td "[PERSON_NAME]" at bounding box center [74, 155] width 98 height 19
drag, startPoint x: 124, startPoint y: 156, endPoint x: 396, endPoint y: 160, distance: 271.8
click at [396, 160] on tr "[PERSON_NAME] 1 0 00:29:34 0.00% 0.00%" at bounding box center [220, 155] width 391 height 19
click at [396, 160] on td "0.00%" at bounding box center [387, 155] width 59 height 19
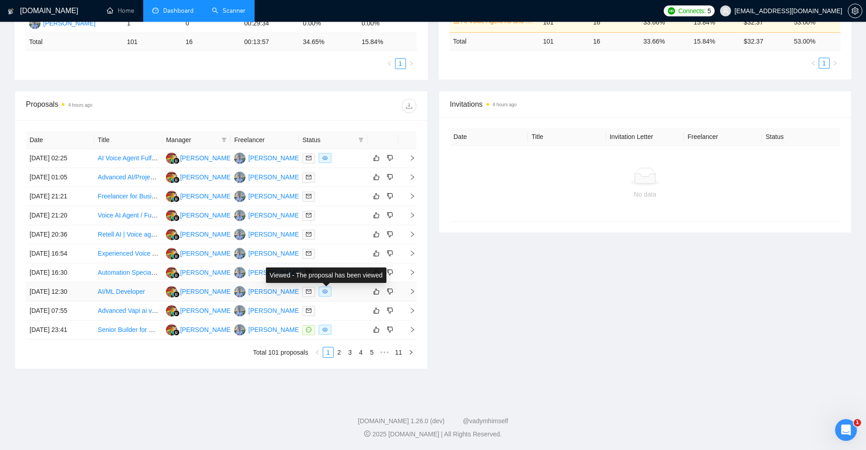
scroll to position [0, 0]
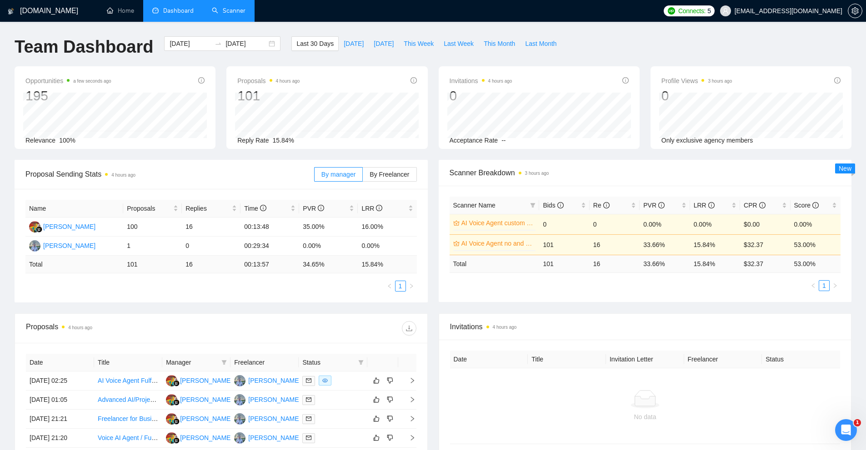
click at [240, 21] on li "Scanner" at bounding box center [229, 11] width 52 height 22
click at [245, 8] on link "Scanner" at bounding box center [229, 11] width 34 height 8
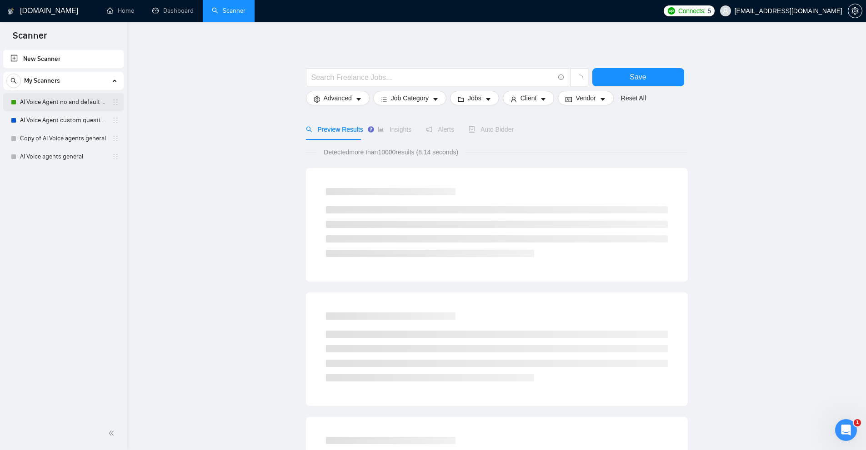
click at [65, 105] on link "AI Voice Agent no and default questions" at bounding box center [63, 102] width 86 height 18
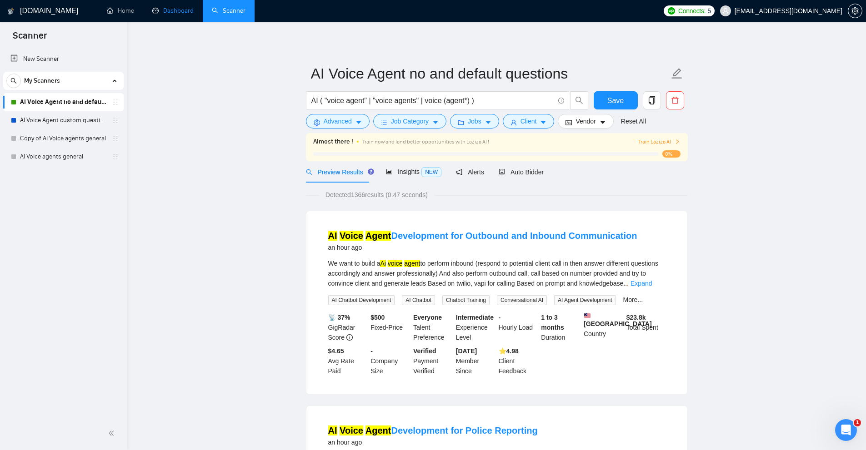
click at [174, 13] on link "Dashboard" at bounding box center [172, 11] width 41 height 8
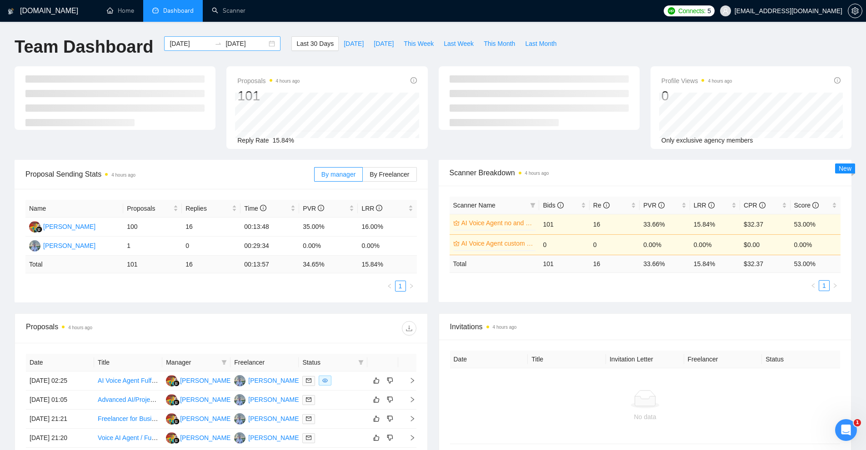
click at [217, 41] on div at bounding box center [218, 43] width 15 height 7
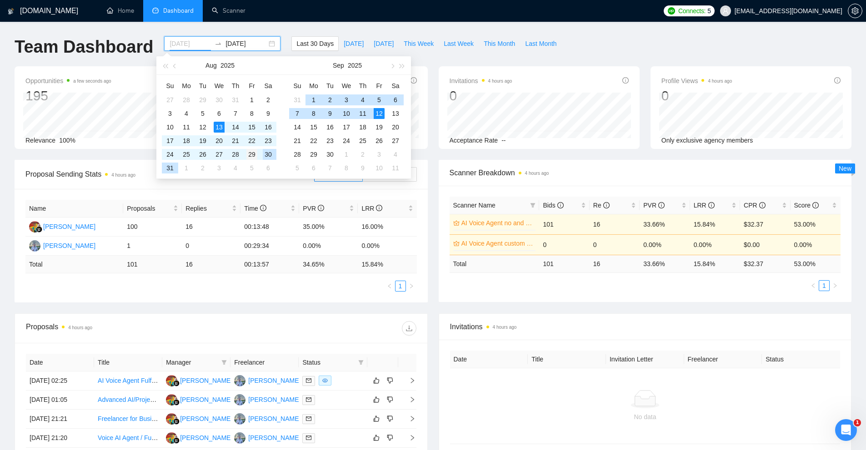
type input "[DATE]"
click at [250, 155] on div "29" at bounding box center [251, 154] width 11 height 11
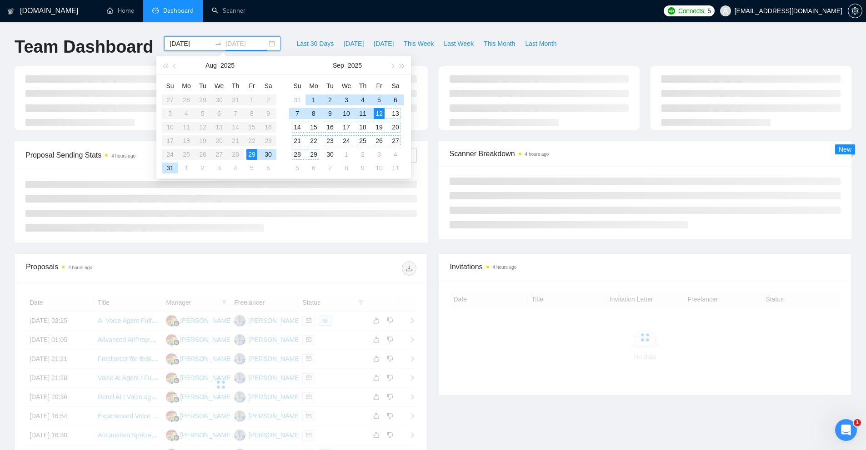
type input "[DATE]"
click at [383, 111] on div "12" at bounding box center [379, 113] width 11 height 11
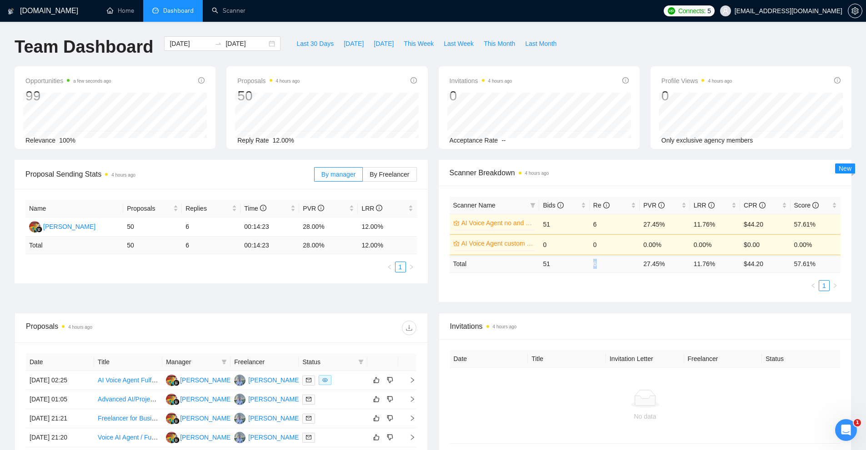
drag, startPoint x: 595, startPoint y: 266, endPoint x: 615, endPoint y: 266, distance: 19.5
click at [611, 265] on tr "Total 51 6 27.45 % 11.76 % $ 44.20 57.61 %" at bounding box center [645, 264] width 391 height 18
click at [636, 274] on div "Scanner Name Bids Re PVR LRR CPR Score AI Voice Agent no and default questions …" at bounding box center [645, 244] width 391 height 95
drag, startPoint x: 628, startPoint y: 261, endPoint x: 744, endPoint y: 268, distance: 116.1
click at [744, 268] on tr "Total 51 6 27.45 % 11.76 % $ 44.20 57.61 %" at bounding box center [645, 264] width 391 height 18
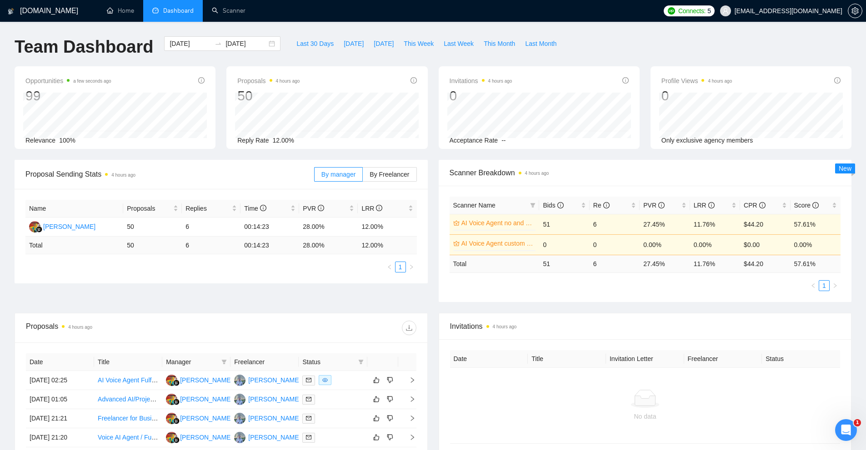
click at [707, 277] on div "Scanner Name Bids Re PVR LRR CPR Score AI Voice Agent no and default questions …" at bounding box center [645, 244] width 391 height 95
